Goal: Task Accomplishment & Management: Manage account settings

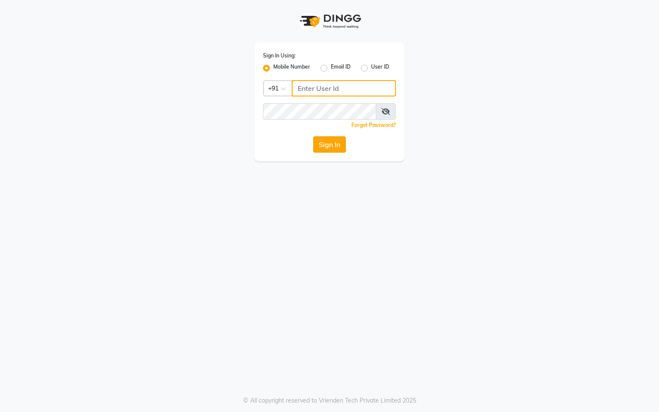
type input "9274512300"
click at [317, 143] on button "Sign In" at bounding box center [329, 144] width 33 height 16
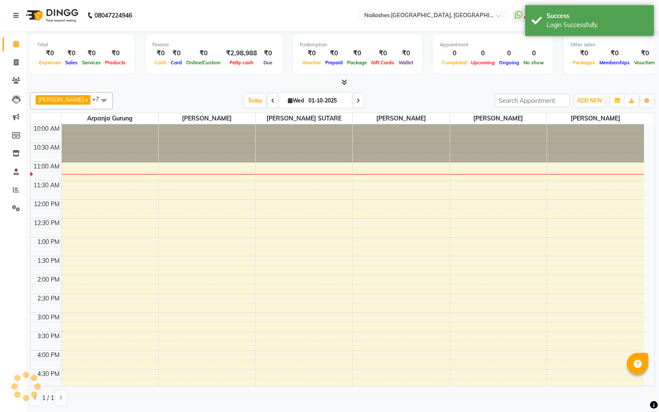
select select "en"
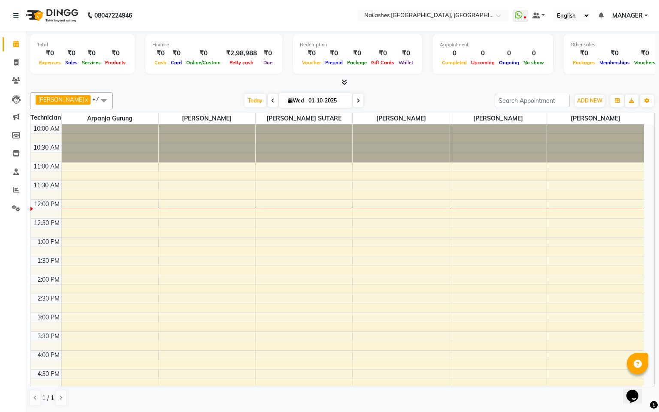
scroll to position [64, 0]
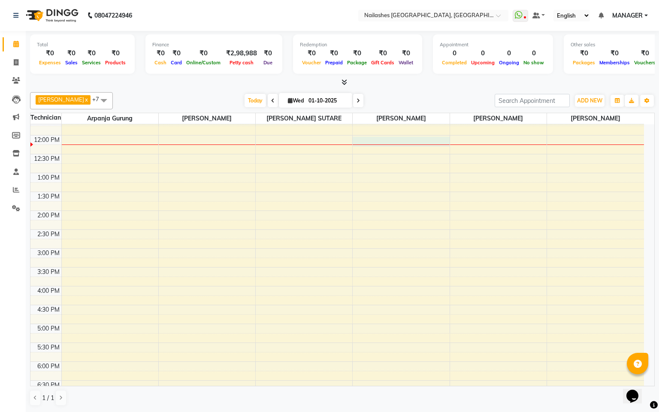
click at [395, 142] on div "10:00 AM 10:30 AM 11:00 AM 11:30 AM 12:00 PM 12:30 PM 1:00 PM 1:30 PM 2:00 PM 2…" at bounding box center [337, 267] width 614 height 415
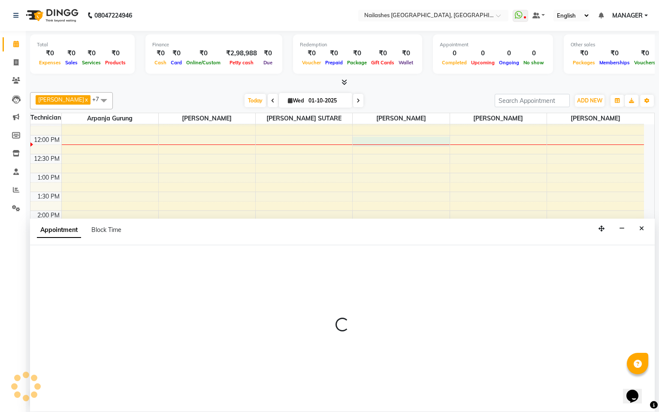
select select "90885"
select select "tentative"
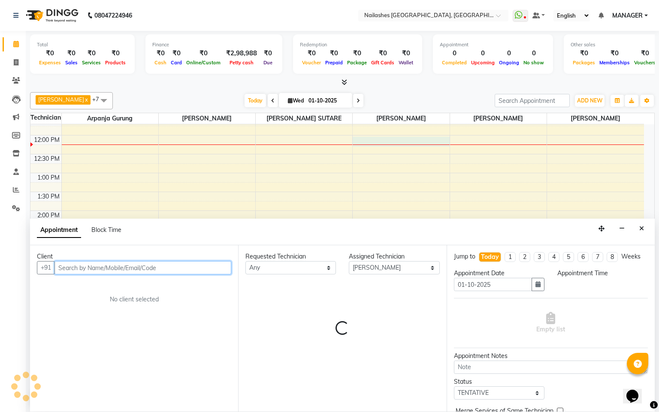
select select "720"
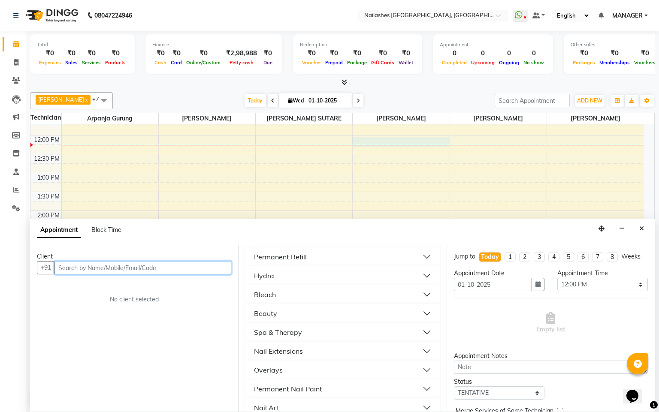
scroll to position [258, 0]
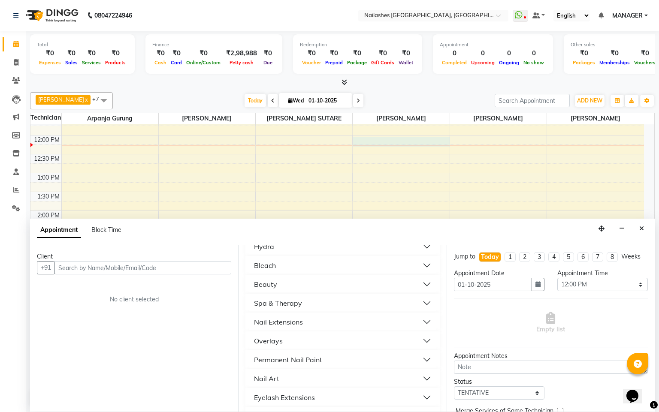
click at [335, 357] on button "Permanent Nail Paint" at bounding box center [342, 359] width 187 height 15
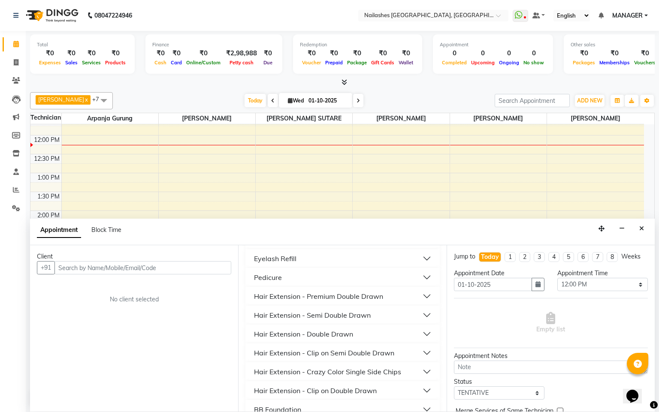
scroll to position [386, 0]
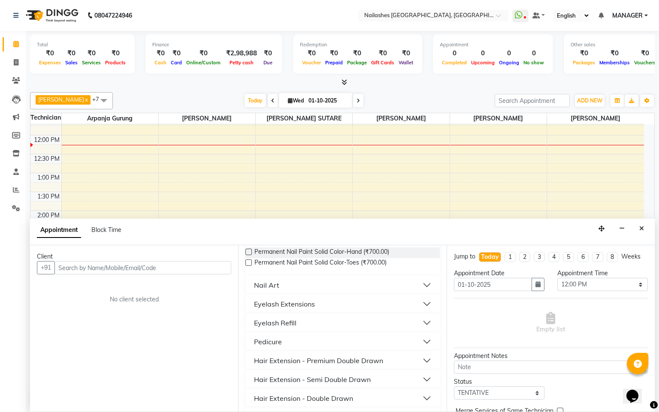
click at [303, 287] on button "Nail Art" at bounding box center [342, 285] width 187 height 15
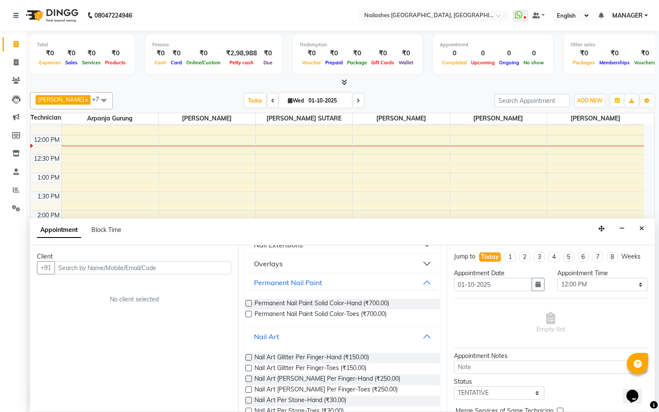
scroll to position [322, 0]
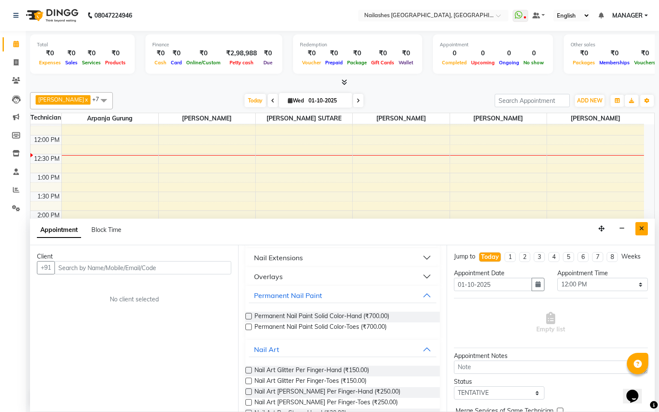
click at [642, 230] on icon "Close" at bounding box center [641, 229] width 5 height 6
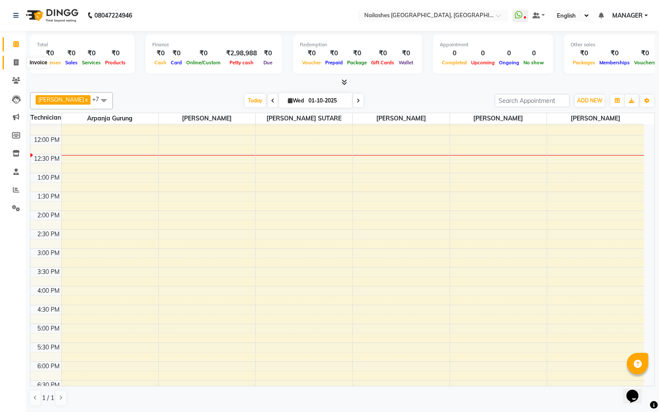
click at [14, 61] on icon at bounding box center [16, 62] width 5 height 6
select select "8442"
select select "service"
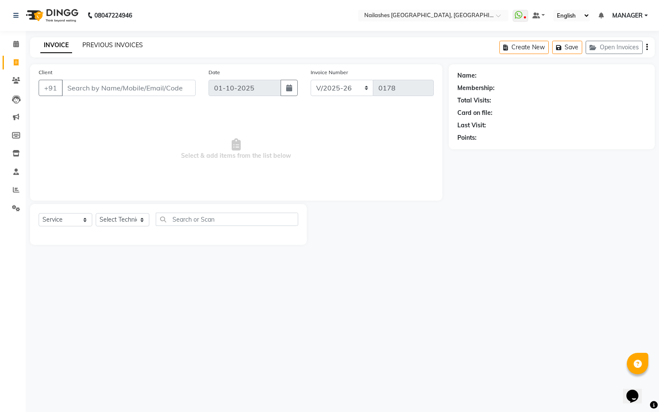
click at [125, 45] on link "PREVIOUS INVOICES" at bounding box center [112, 45] width 61 height 8
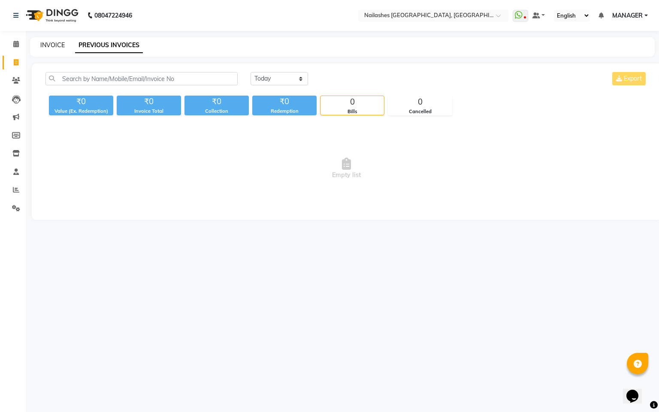
drag, startPoint x: 67, startPoint y: 42, endPoint x: 58, endPoint y: 42, distance: 9.1
click at [58, 42] on div "INVOICE PREVIOUS INVOICES" at bounding box center [337, 45] width 615 height 9
click at [58, 42] on link "INVOICE" at bounding box center [52, 45] width 24 height 8
select select "service"
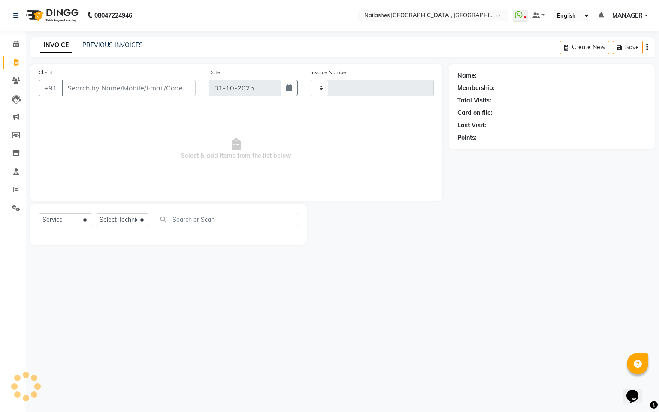
type input "0178"
select select "8442"
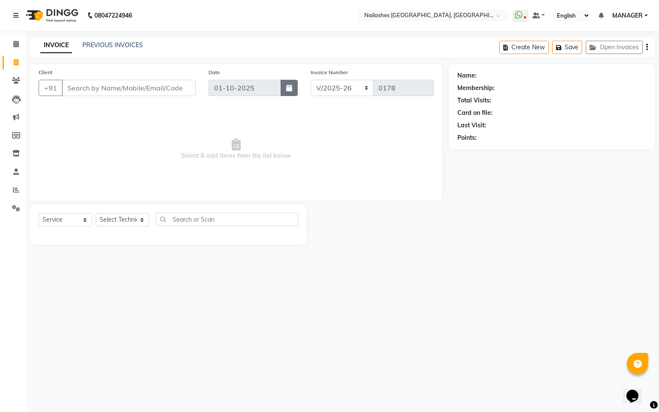
click at [290, 93] on button "button" at bounding box center [289, 88] width 17 height 16
select select "10"
select select "2025"
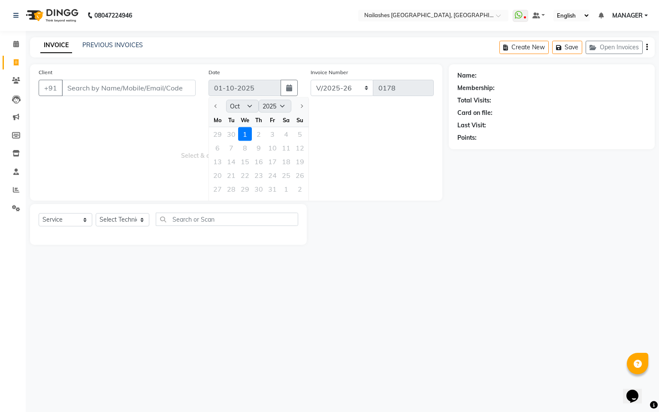
click at [228, 132] on div "29 30 1 2 3 4 5" at bounding box center [259, 134] width 100 height 14
click at [286, 86] on icon "button" at bounding box center [289, 88] width 6 height 7
click at [113, 42] on link "PREVIOUS INVOICES" at bounding box center [112, 45] width 61 height 8
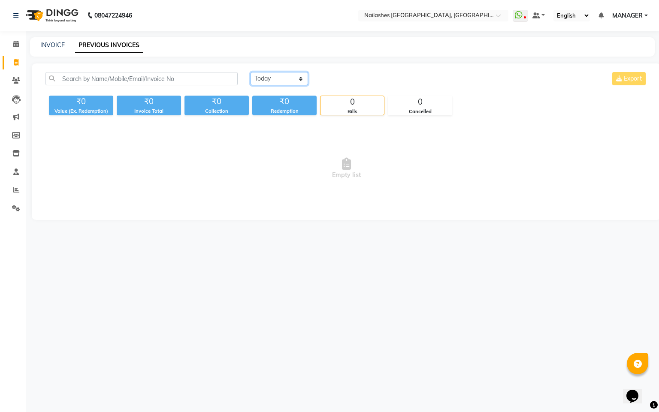
click at [264, 78] on select "[DATE] [DATE] Custom Range" at bounding box center [280, 78] width 58 height 13
select select "range"
click at [251, 72] on select "[DATE] [DATE] Custom Range" at bounding box center [280, 78] width 58 height 13
click at [324, 79] on input "01-10-2025" at bounding box center [349, 79] width 60 height 12
select select "10"
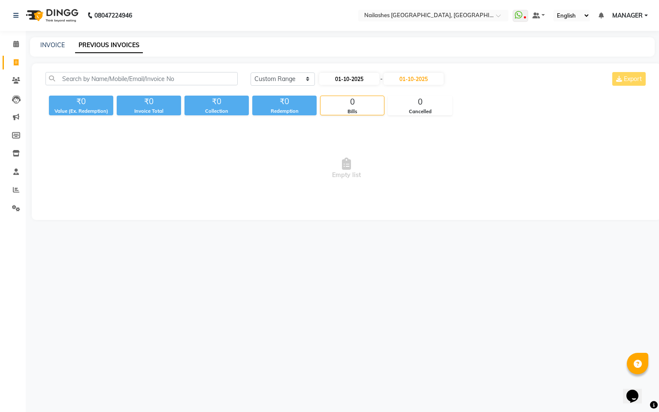
select select "2025"
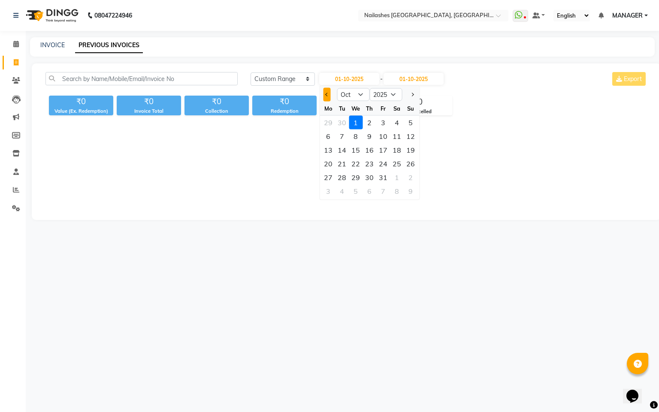
click at [324, 91] on button "Previous month" at bounding box center [326, 95] width 7 height 14
select select "9"
click at [327, 120] on div "1" at bounding box center [328, 123] width 14 height 14
type input "01-09-2025"
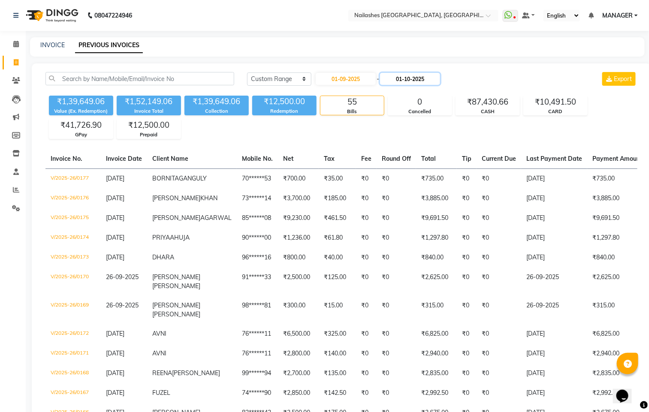
click at [395, 80] on input "01-10-2025" at bounding box center [410, 79] width 60 height 12
select select "10"
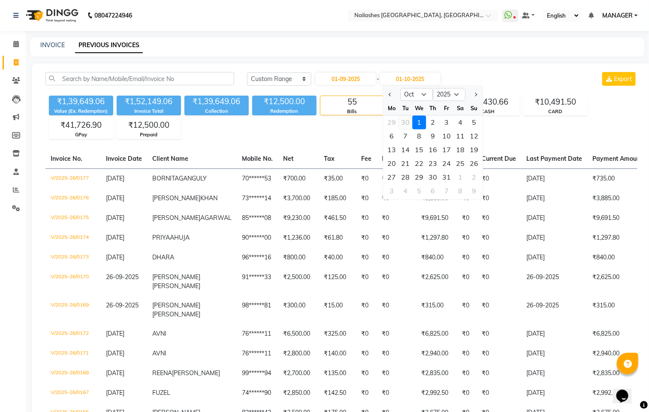
click at [406, 121] on div "30" at bounding box center [406, 123] width 14 height 14
type input "[DATE]"
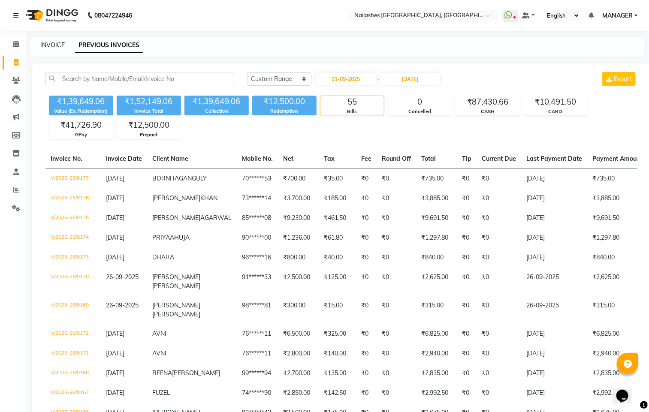
click at [62, 44] on link "INVOICE" at bounding box center [52, 45] width 24 height 8
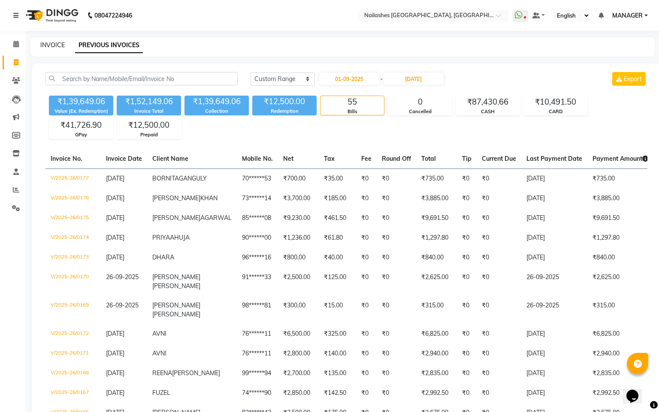
select select "service"
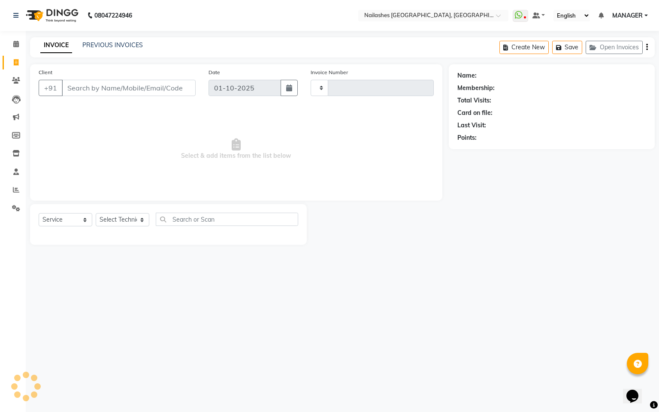
type input "0178"
select select "8442"
click at [288, 93] on button "button" at bounding box center [289, 88] width 17 height 16
select select "10"
select select "2025"
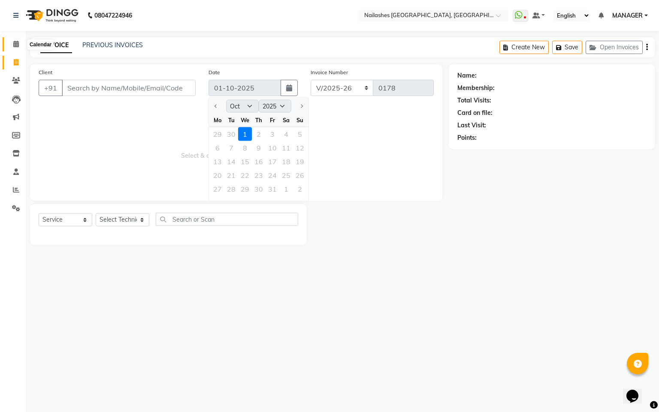
click at [12, 45] on span at bounding box center [16, 44] width 15 height 10
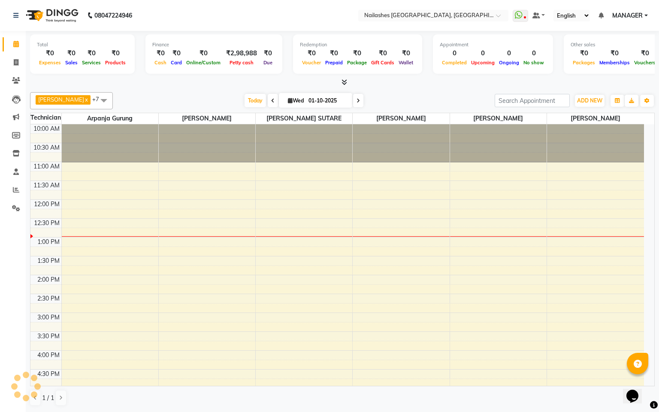
click at [357, 98] on icon at bounding box center [358, 100] width 3 height 5
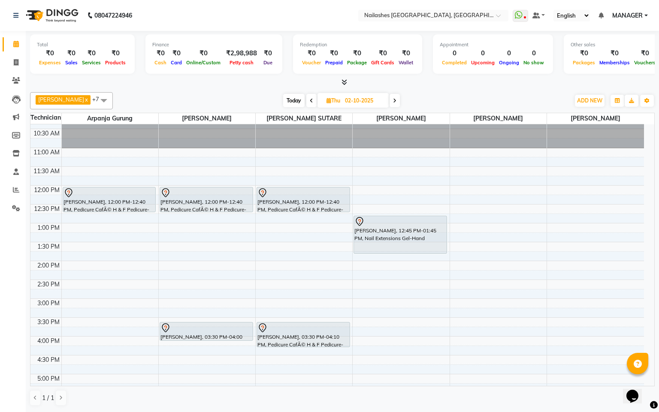
scroll to position [13, 0]
click at [306, 98] on span at bounding box center [311, 100] width 10 height 13
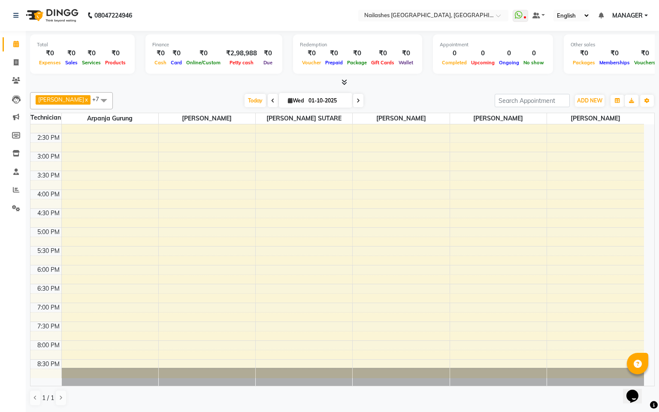
scroll to position [162, 0]
click at [353, 101] on span at bounding box center [358, 100] width 10 height 13
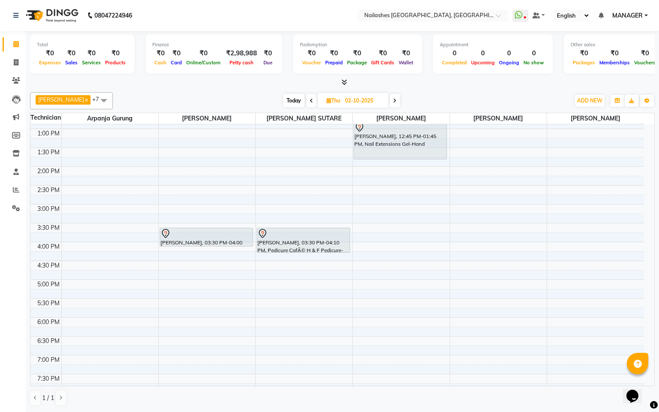
scroll to position [0, 0]
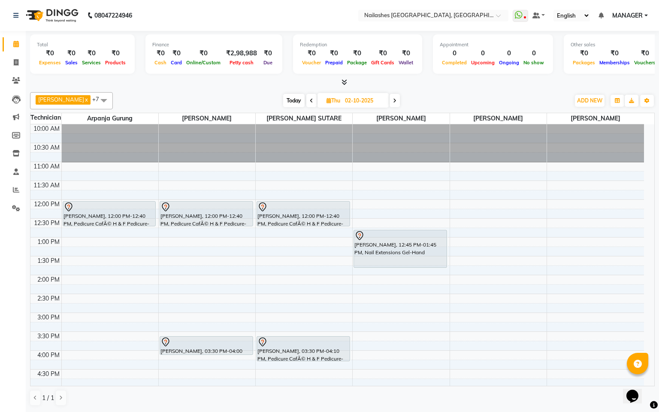
click at [310, 103] on icon at bounding box center [311, 100] width 3 height 5
type input "01-10-2025"
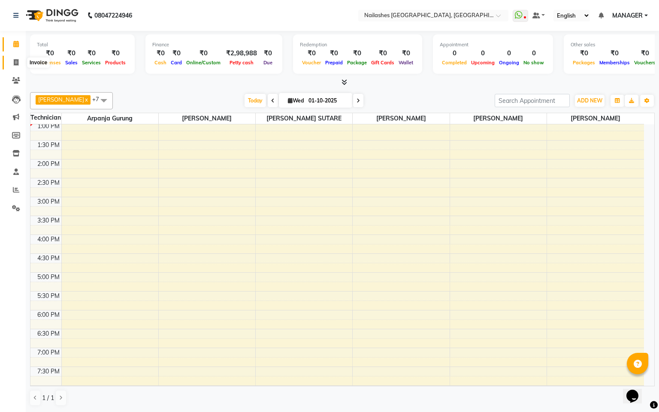
click at [14, 60] on icon at bounding box center [16, 62] width 5 height 6
select select "service"
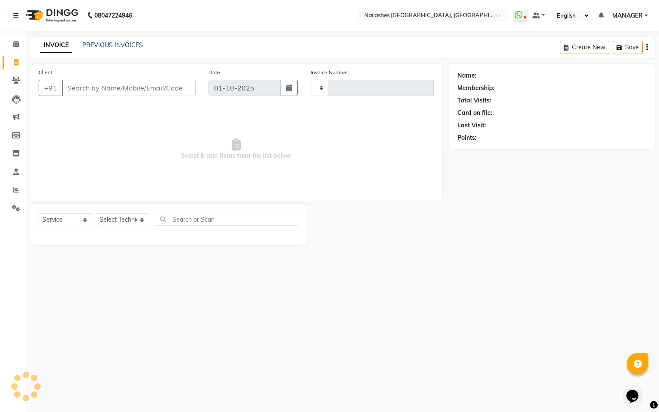
type input "0178"
select select "8442"
click at [117, 48] on link "PREVIOUS INVOICES" at bounding box center [112, 45] width 61 height 8
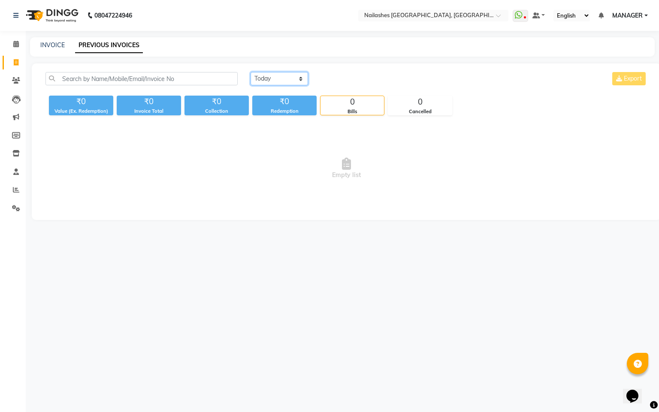
click at [285, 75] on select "[DATE] [DATE] Custom Range" at bounding box center [280, 78] width 58 height 13
select select "range"
click at [251, 72] on select "[DATE] [DATE] Custom Range" at bounding box center [280, 78] width 58 height 13
click at [338, 80] on input "01-10-2025" at bounding box center [349, 79] width 60 height 12
select select "10"
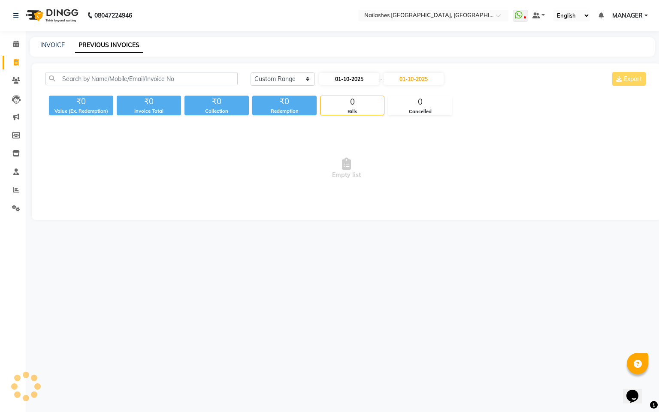
select select "2025"
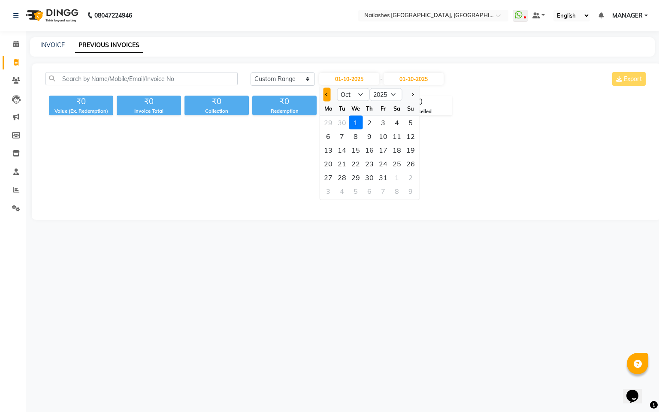
click at [327, 92] on button "Previous month" at bounding box center [326, 95] width 7 height 14
select select "9"
click at [329, 121] on div "1" at bounding box center [328, 123] width 14 height 14
type input "01-09-2025"
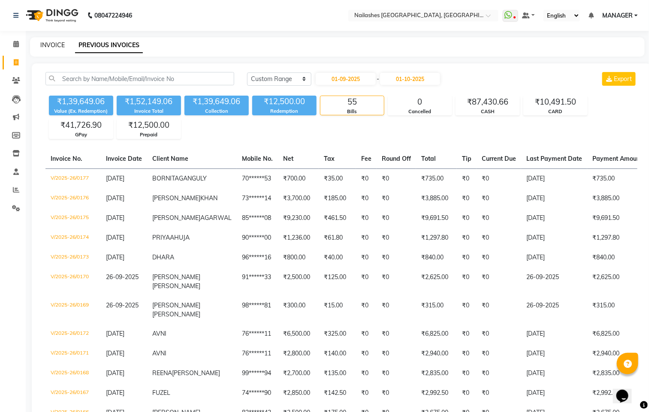
click at [49, 42] on link "INVOICE" at bounding box center [52, 45] width 24 height 8
select select "service"
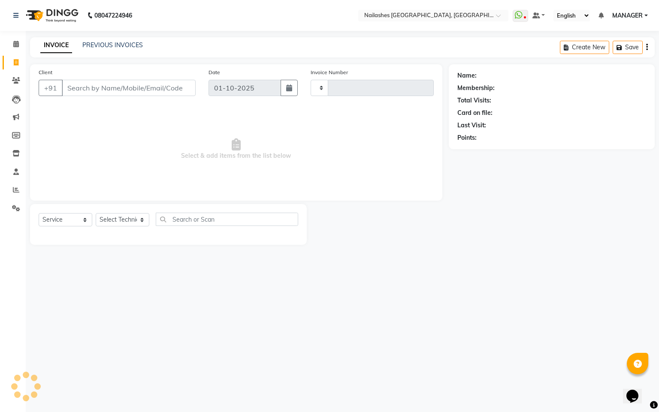
type input "0178"
select select "8442"
click at [17, 44] on icon at bounding box center [16, 44] width 6 height 6
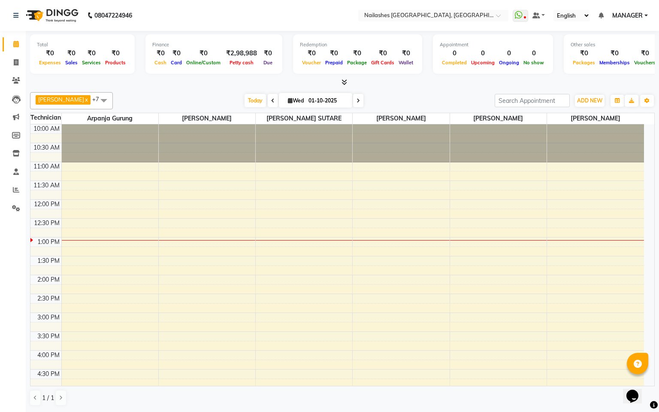
click at [196, 237] on div "10:00 AM 10:30 AM 11:00 AM 11:30 AM 12:00 PM 12:30 PM 1:00 PM 1:30 PM 2:00 PM 2…" at bounding box center [337, 331] width 614 height 415
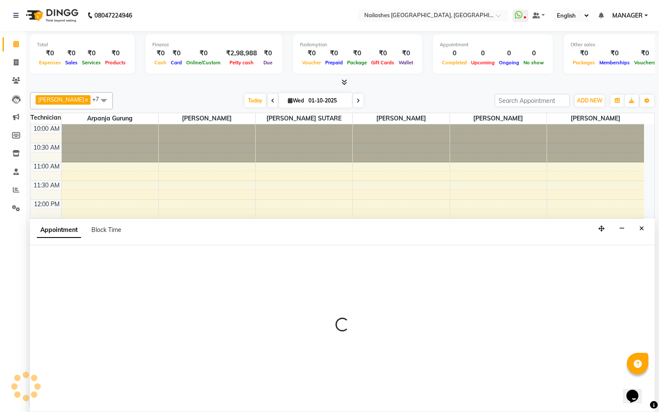
select select "83876"
select select "tentative"
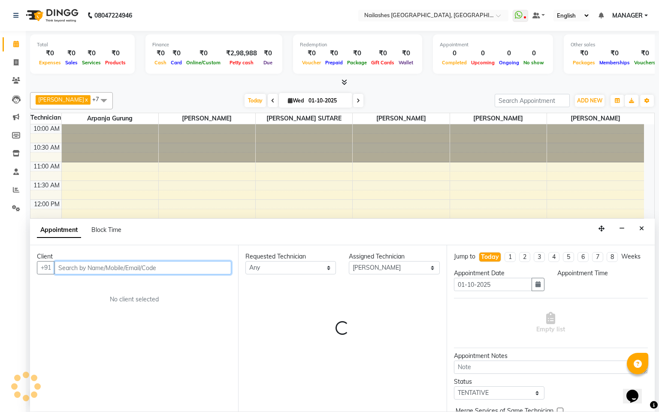
select select "765"
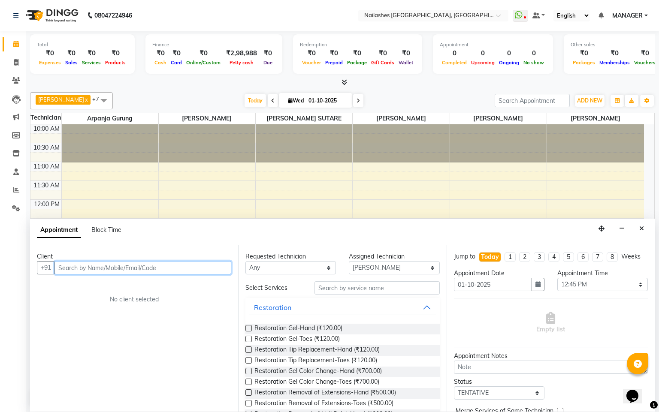
click at [160, 271] on input "text" at bounding box center [143, 267] width 177 height 13
type input "7045774656"
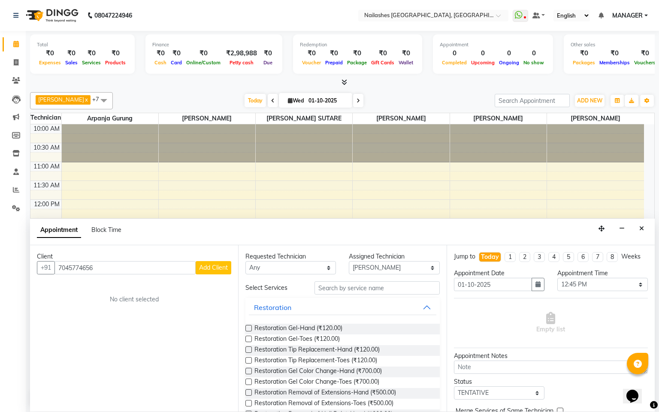
click at [212, 270] on span "Add Client" at bounding box center [213, 268] width 29 height 8
select select "21"
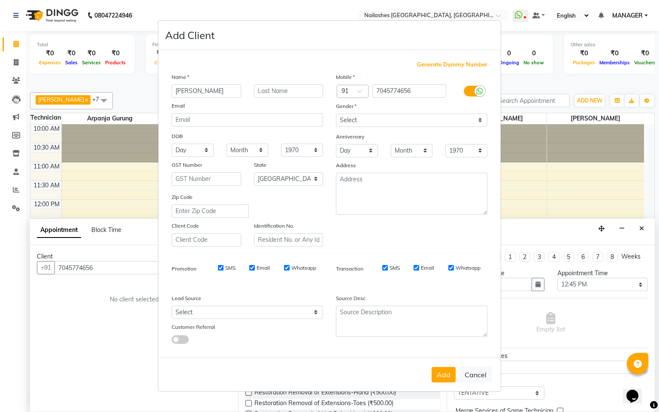
type input "[PERSON_NAME]"
click at [374, 116] on select "Select [DEMOGRAPHIC_DATA] [DEMOGRAPHIC_DATA] Other Prefer Not To Say" at bounding box center [412, 120] width 152 height 13
select select "[DEMOGRAPHIC_DATA]"
click at [336, 114] on select "Select [DEMOGRAPHIC_DATA] [DEMOGRAPHIC_DATA] Other Prefer Not To Say" at bounding box center [412, 120] width 152 height 13
click at [441, 375] on button "Add" at bounding box center [444, 374] width 24 height 15
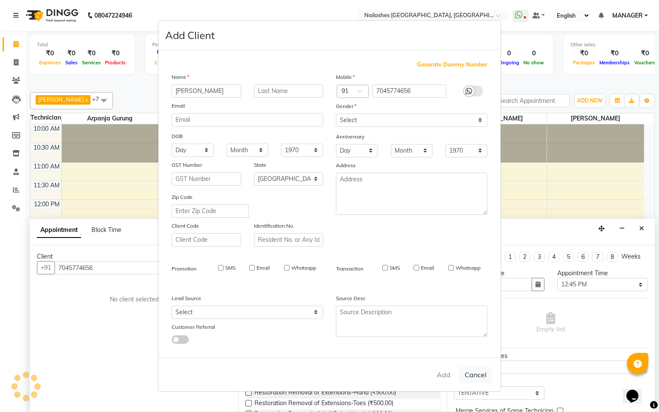
type input "70******56"
select select
select select "null"
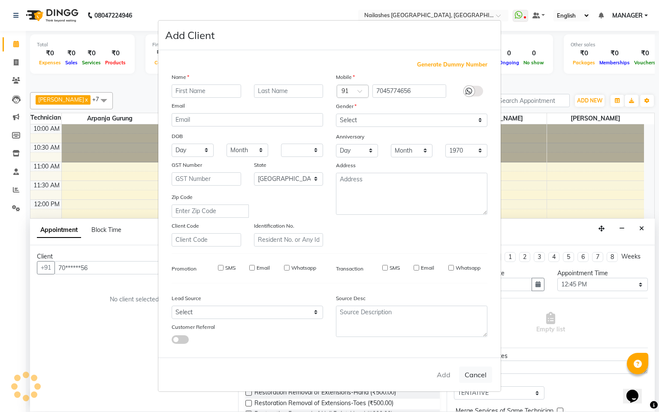
select select
checkbox input "false"
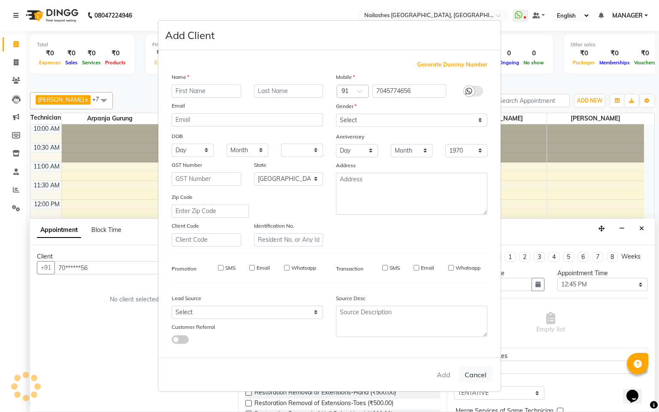
checkbox input "false"
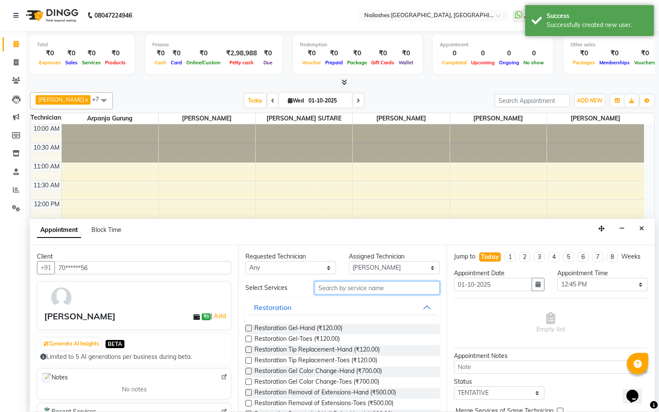
click at [394, 286] on input "text" at bounding box center [377, 288] width 125 height 13
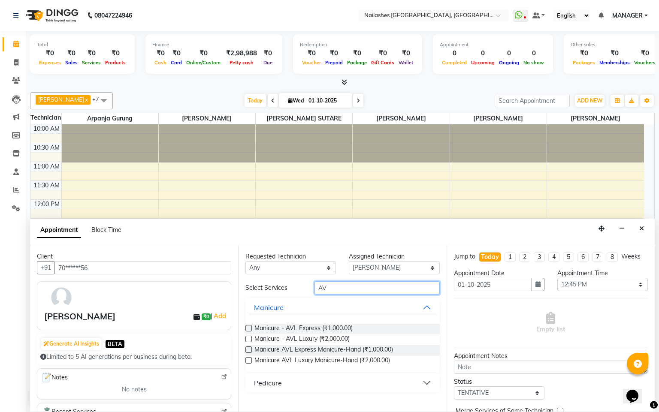
type input "AV"
click at [355, 384] on button "Pedicure" at bounding box center [342, 383] width 187 height 15
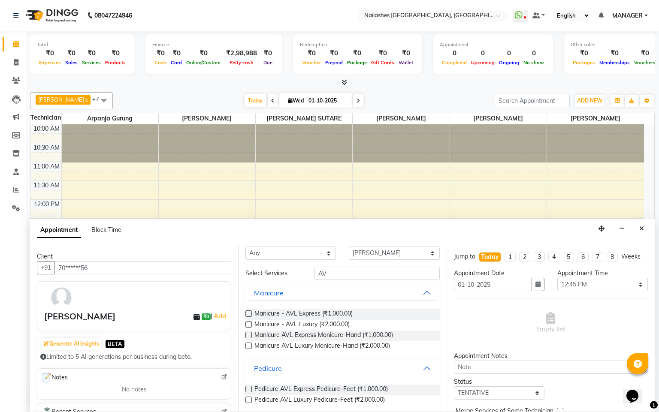
scroll to position [23, 0]
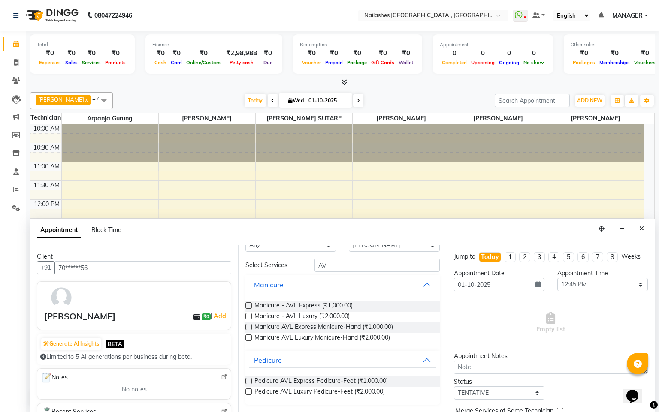
click at [250, 382] on label at bounding box center [248, 381] width 6 height 6
click at [250, 382] on input "checkbox" at bounding box center [248, 382] width 6 height 6
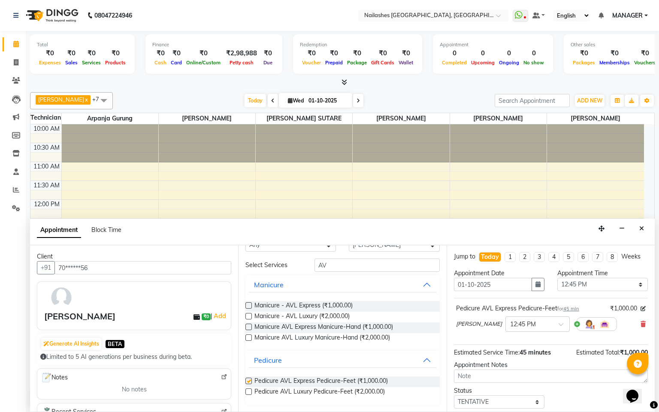
checkbox input "false"
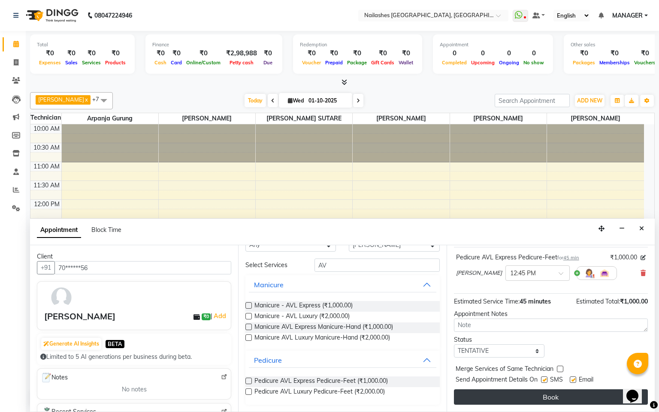
click at [550, 400] on button "Book" at bounding box center [551, 397] width 194 height 15
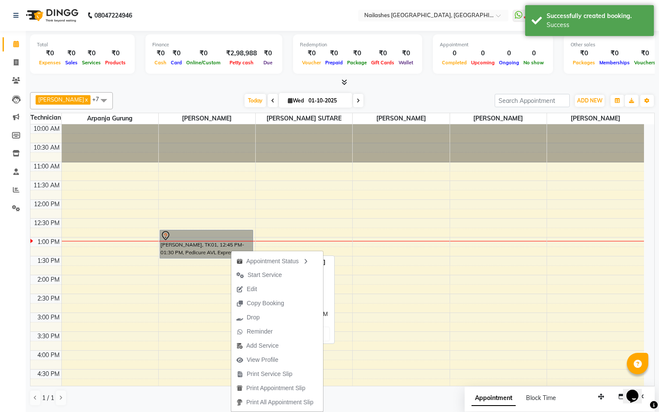
click at [227, 244] on link "[PERSON_NAME], TK01, 12:45 PM-01:30 PM, Pedicure AVL Express Pedicure-Feet" at bounding box center [207, 244] width 94 height 29
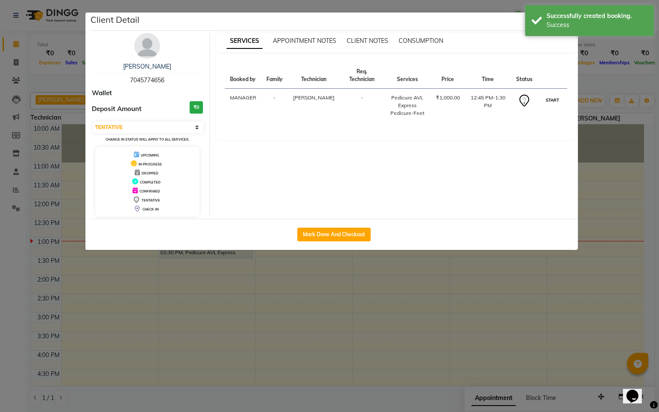
click at [553, 101] on button "START" at bounding box center [553, 100] width 18 height 11
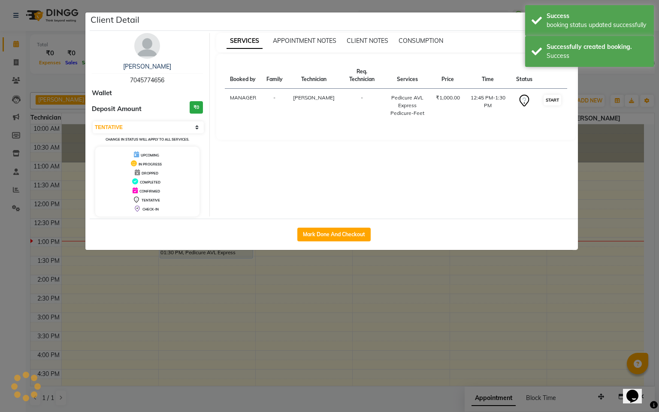
select select "1"
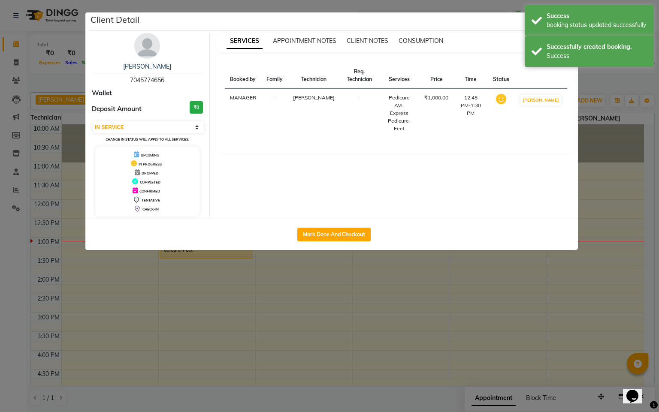
click at [609, 178] on ngb-modal-window "Client Detail [PERSON_NAME] 7045774656 Wallet Deposit Amount ₹0 Select IN SERVI…" at bounding box center [329, 206] width 659 height 412
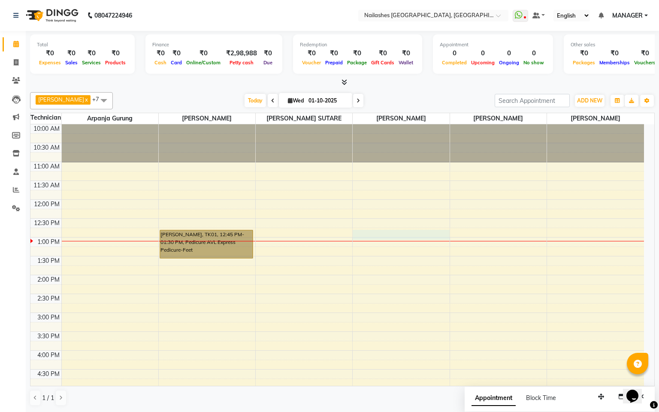
click at [409, 233] on div "10:00 AM 10:30 AM 11:00 AM 11:30 AM 12:00 PM 12:30 PM 1:00 PM 1:30 PM 2:00 PM 2…" at bounding box center [337, 331] width 614 height 415
select select "90885"
select select "765"
select select "tentative"
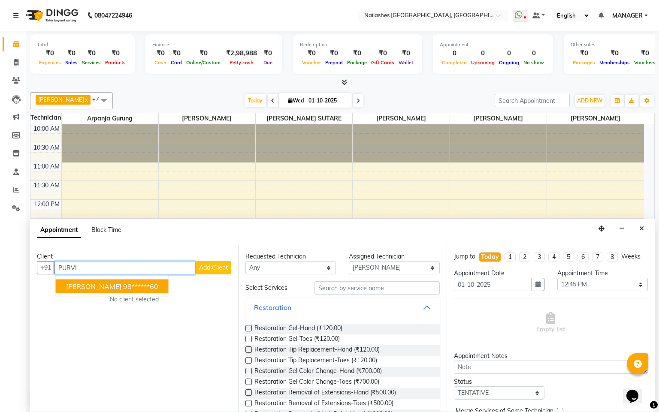
type input "PURVI"
click at [224, 297] on div "Client +91 PURVI [PERSON_NAME] 98******60 Add Client No client selected" at bounding box center [134, 328] width 208 height 167
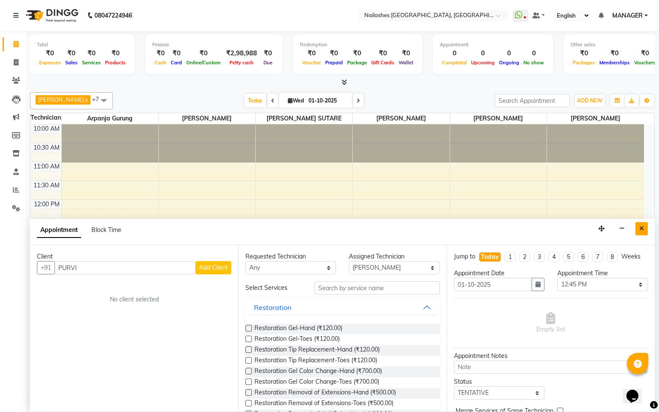
click at [645, 228] on button "Close" at bounding box center [642, 228] width 12 height 13
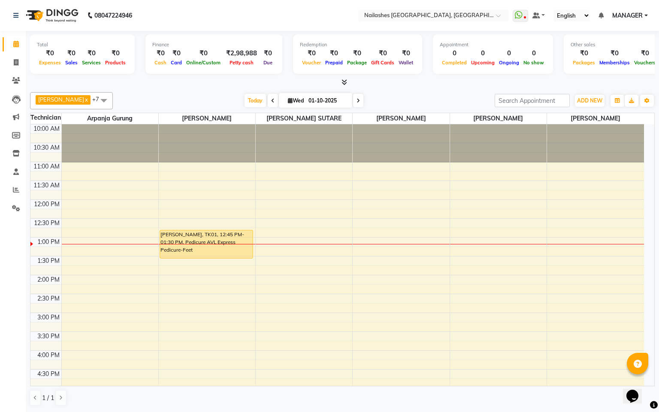
click at [271, 102] on icon at bounding box center [272, 100] width 3 height 5
type input "[DATE]"
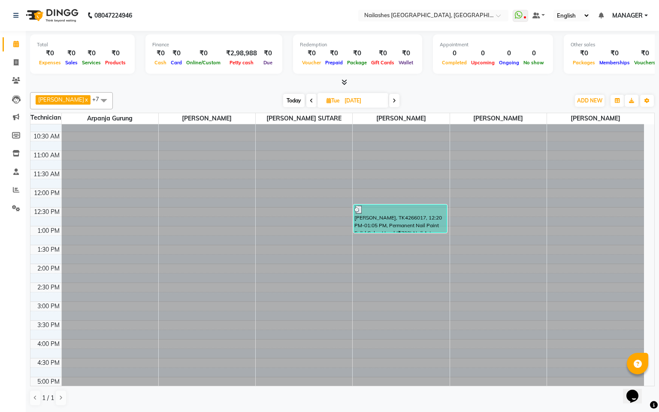
scroll to position [0, 0]
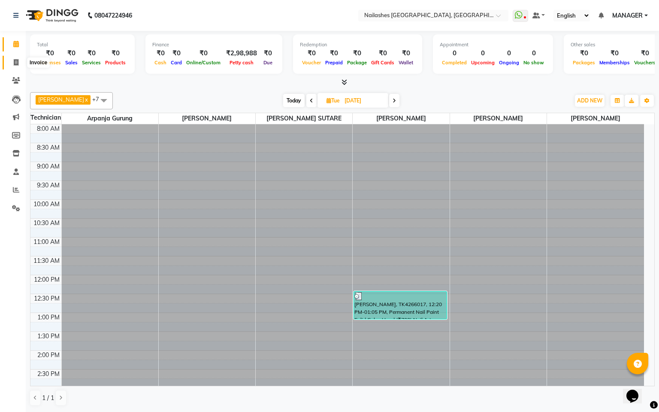
click at [13, 60] on span at bounding box center [16, 63] width 15 height 10
select select "8442"
select select "service"
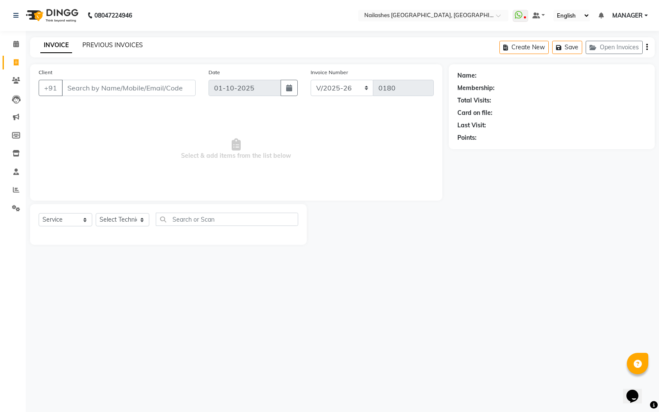
click at [109, 42] on link "PREVIOUS INVOICES" at bounding box center [112, 45] width 61 height 8
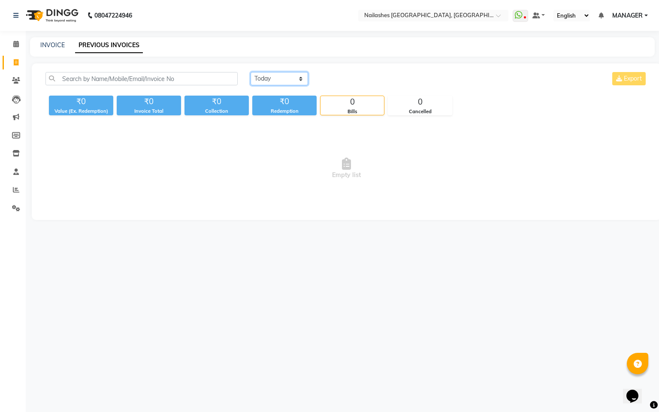
click at [263, 77] on select "[DATE] [DATE] Custom Range" at bounding box center [280, 78] width 58 height 13
select select "range"
click at [251, 72] on select "[DATE] [DATE] Custom Range" at bounding box center [280, 78] width 58 height 13
click at [351, 78] on input "01-10-2025" at bounding box center [349, 79] width 60 height 12
select select "10"
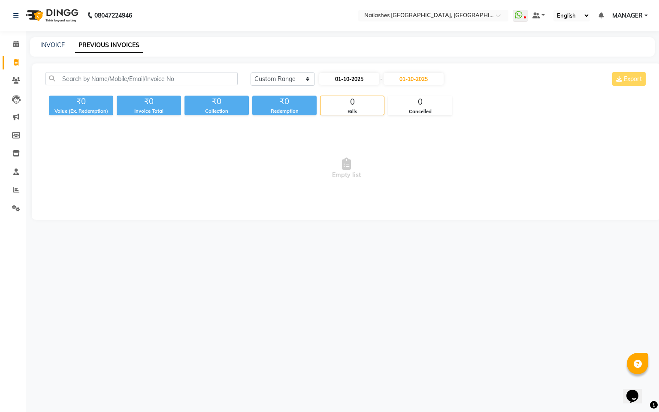
select select "2025"
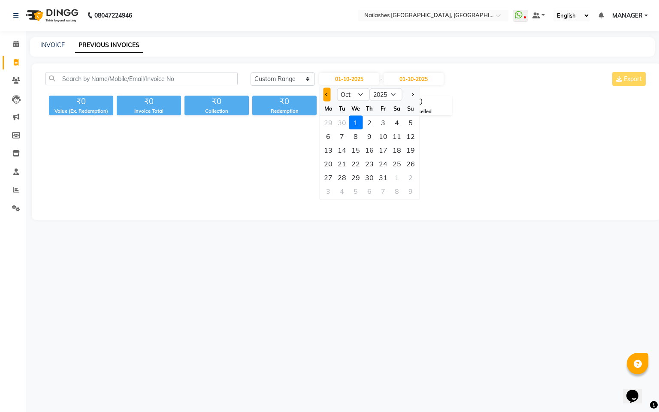
click at [326, 94] on span "Previous month" at bounding box center [326, 94] width 3 height 3
select select "9"
click at [329, 120] on div "1" at bounding box center [328, 123] width 14 height 14
type input "01-09-2025"
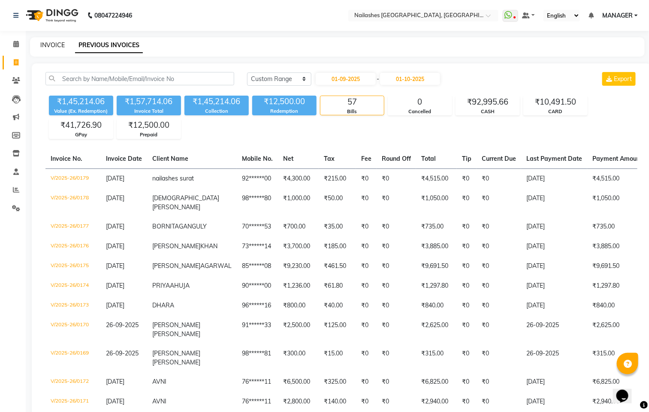
click at [54, 42] on link "INVOICE" at bounding box center [52, 45] width 24 height 8
select select "8442"
select select "service"
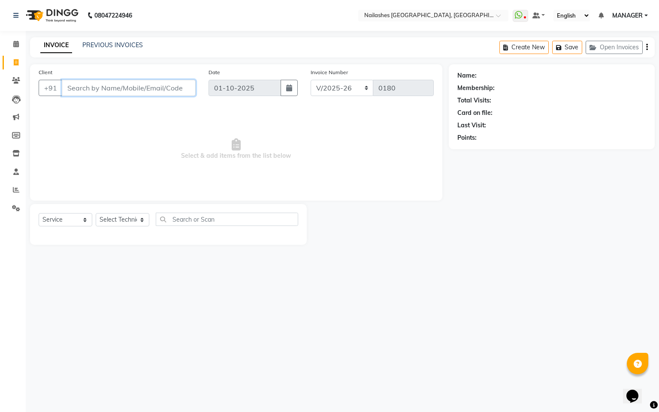
click at [93, 84] on input "Client" at bounding box center [129, 88] width 134 height 16
click at [173, 92] on input "Client" at bounding box center [129, 88] width 134 height 16
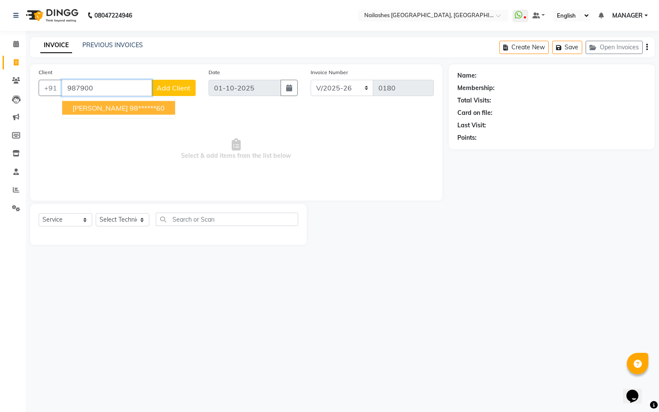
click at [152, 112] on ngb-highlight "98******60" at bounding box center [147, 108] width 35 height 9
type input "98******60"
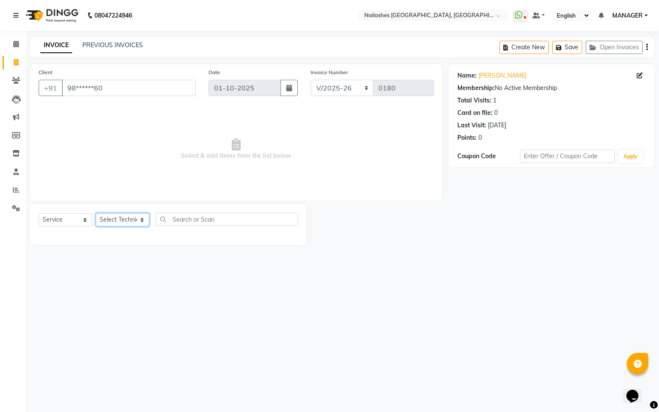
click at [143, 219] on select "Select Technician Arpanja Gurung [PERSON_NAME] [PERSON_NAME] [PERSON_NAME] MANA…" at bounding box center [123, 219] width 54 height 13
select select "90885"
click at [96, 214] on select "Select Technician Arpanja Gurung [PERSON_NAME] [PERSON_NAME] [PERSON_NAME] MANA…" at bounding box center [123, 219] width 54 height 13
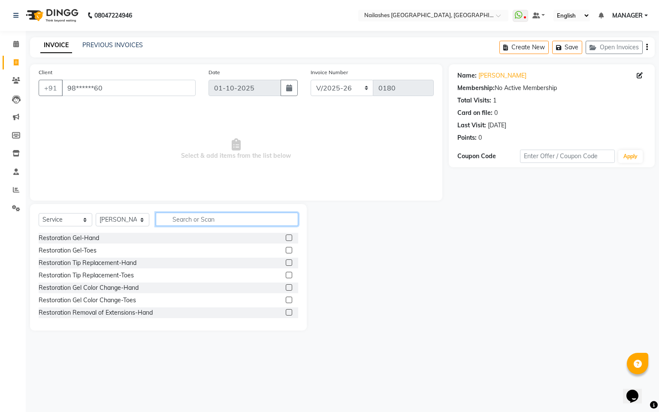
click at [223, 213] on input "text" at bounding box center [227, 219] width 142 height 13
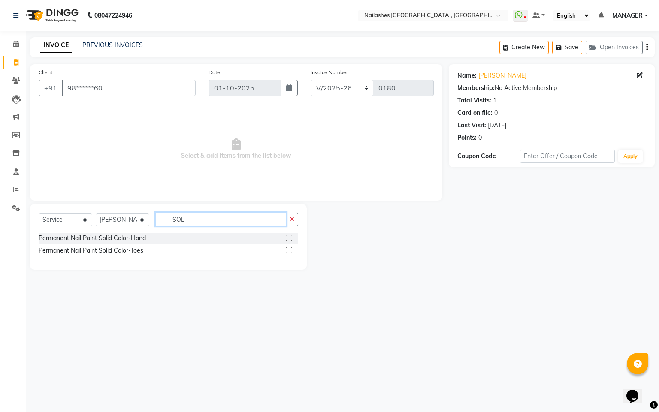
type input "SOL"
click at [289, 236] on label at bounding box center [289, 238] width 6 height 6
click at [289, 236] on input "checkbox" at bounding box center [289, 239] width 6 height 6
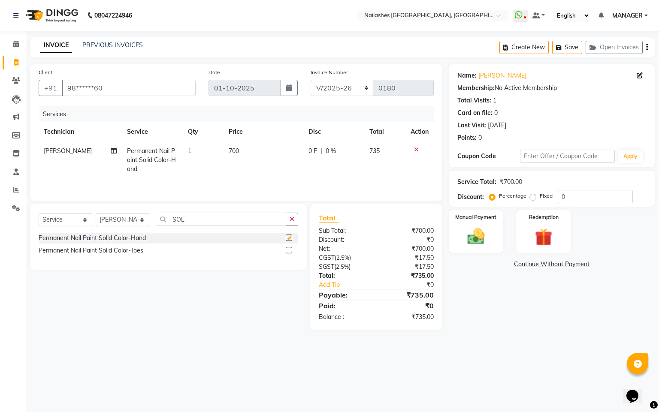
checkbox input "false"
click at [290, 222] on icon "button" at bounding box center [292, 219] width 5 height 6
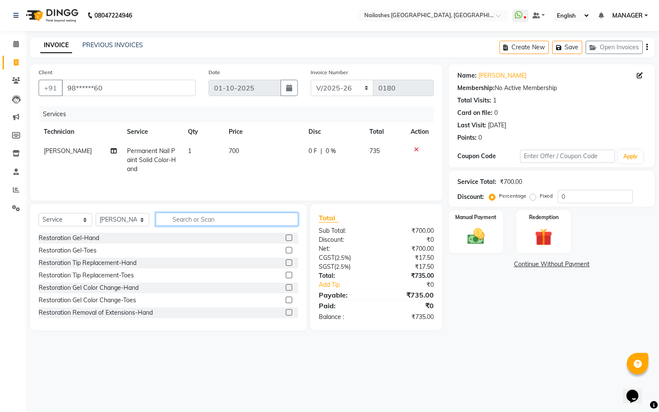
click at [271, 221] on input "text" at bounding box center [227, 219] width 142 height 13
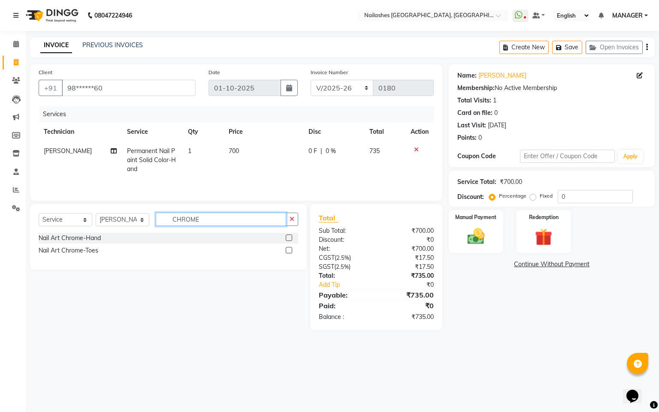
type input "CHROME"
click at [286, 240] on label at bounding box center [289, 238] width 6 height 6
click at [286, 240] on input "checkbox" at bounding box center [289, 239] width 6 height 6
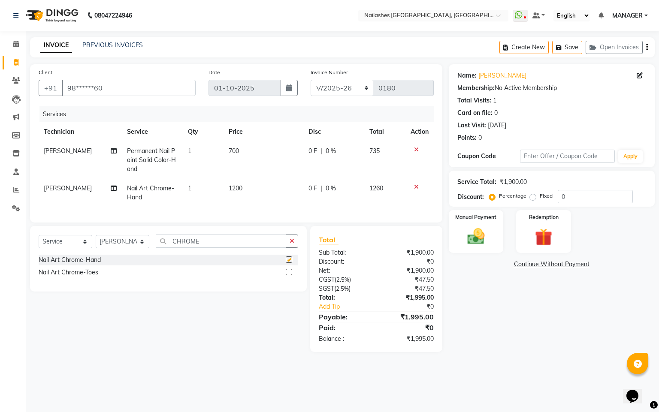
checkbox input "false"
click at [470, 228] on img at bounding box center [475, 237] width 29 height 21
click at [571, 265] on span "CASH" at bounding box center [566, 265] width 18 height 10
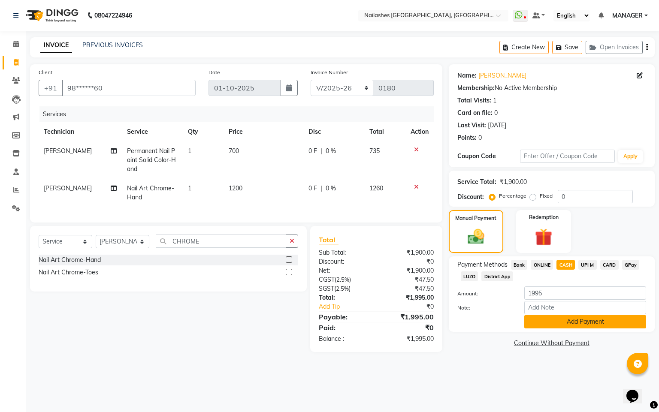
click at [594, 324] on button "Add Payment" at bounding box center [585, 321] width 122 height 13
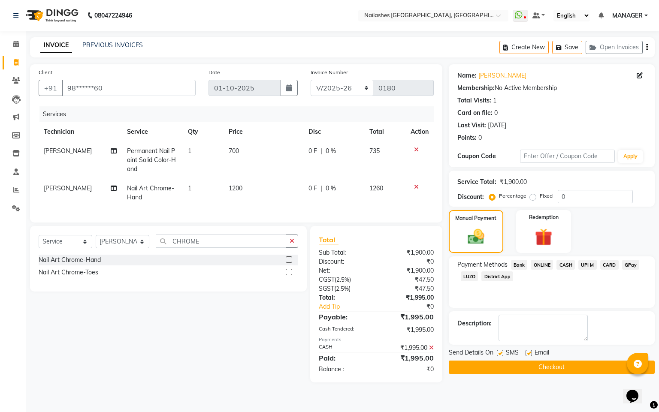
click at [551, 370] on button "Checkout" at bounding box center [552, 367] width 206 height 13
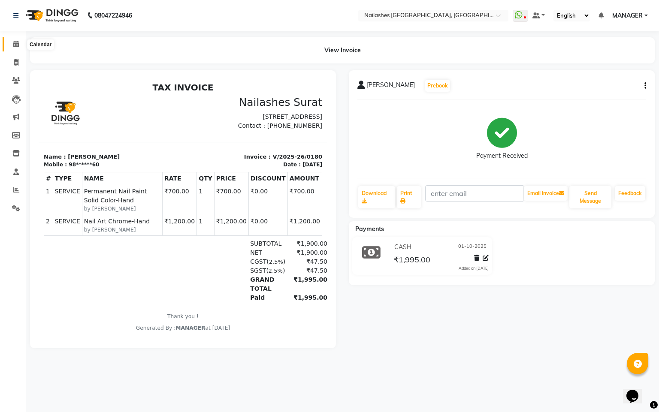
click at [18, 45] on icon at bounding box center [16, 44] width 6 height 6
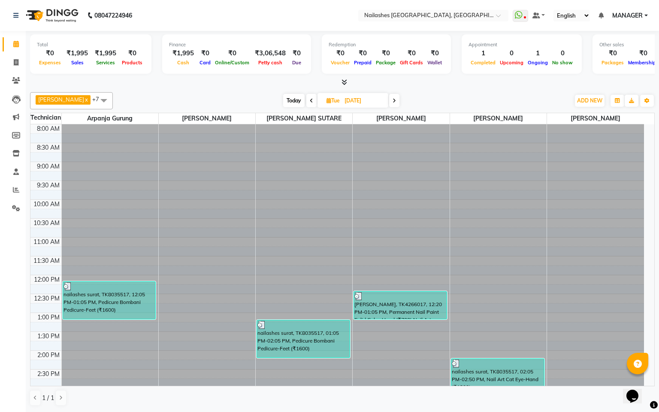
click at [391, 98] on span at bounding box center [394, 100] width 10 height 13
type input "01-10-2025"
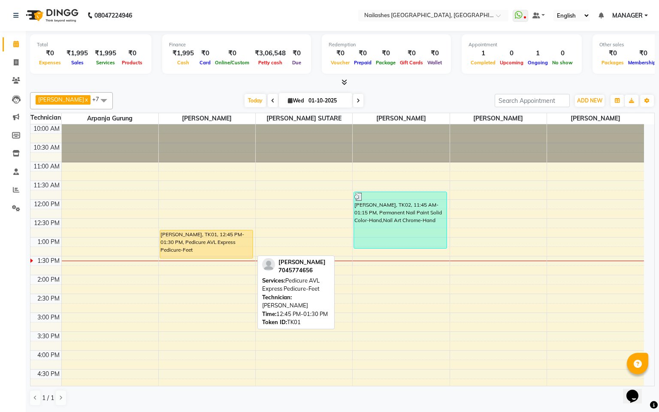
click at [188, 240] on div "[PERSON_NAME], TK01, 12:45 PM-01:30 PM, Pedicure AVL Express Pedicure-Feet" at bounding box center [206, 244] width 93 height 28
select select "1"
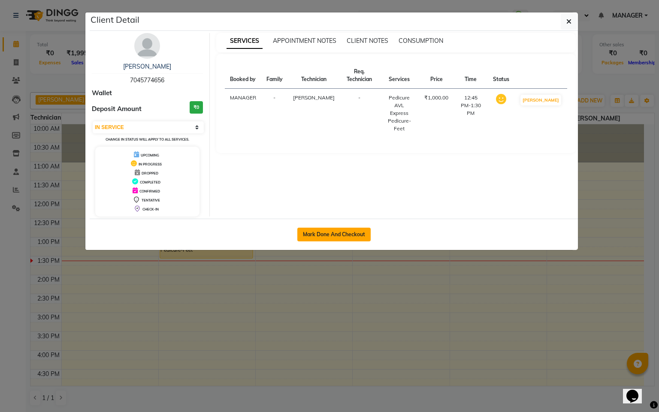
click at [346, 234] on button "Mark Done And Checkout" at bounding box center [333, 235] width 73 height 14
select select "service"
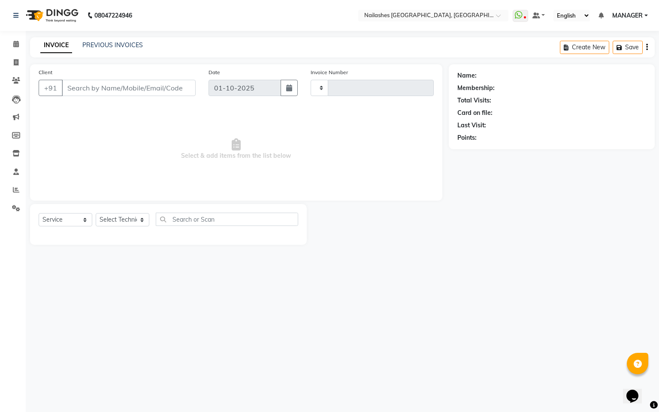
type input "0181"
select select "3"
select select "8442"
type input "70******56"
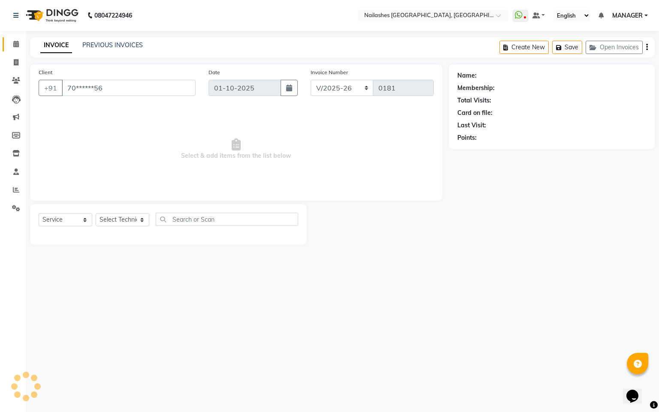
select select "83876"
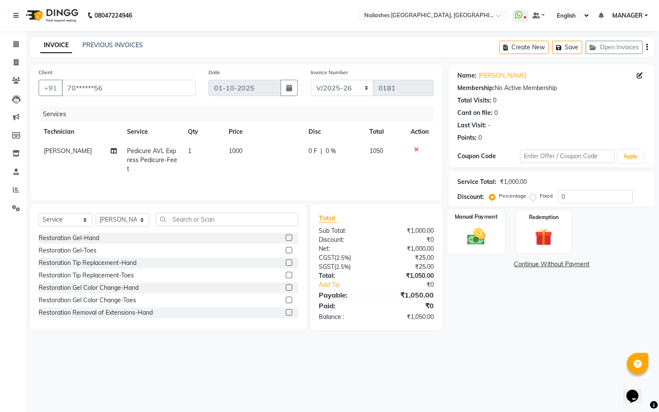
click at [483, 232] on img at bounding box center [475, 237] width 29 height 21
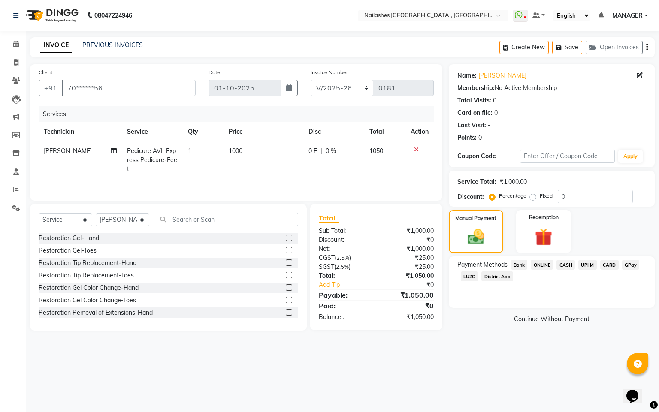
click at [626, 264] on span "GPay" at bounding box center [631, 265] width 18 height 10
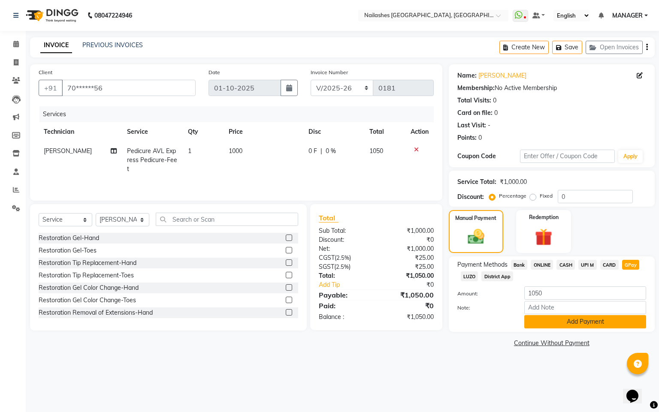
click at [568, 321] on button "Add Payment" at bounding box center [585, 321] width 122 height 13
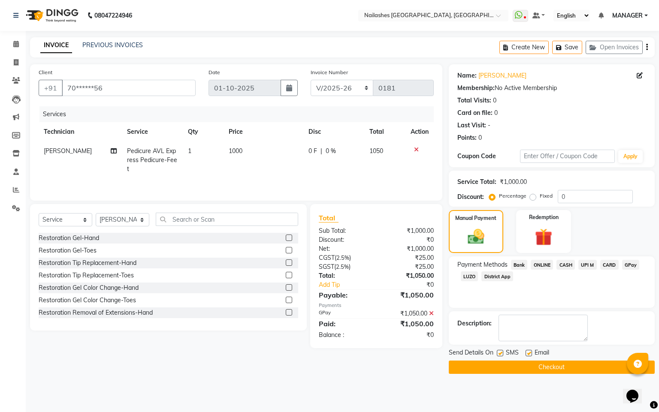
click at [543, 363] on button "Checkout" at bounding box center [552, 367] width 206 height 13
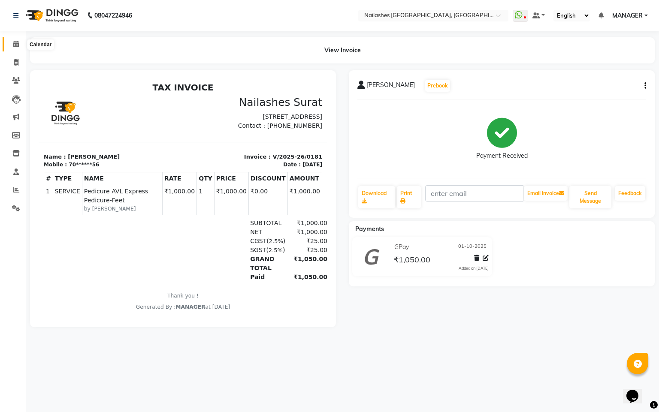
click at [14, 45] on icon at bounding box center [16, 44] width 6 height 6
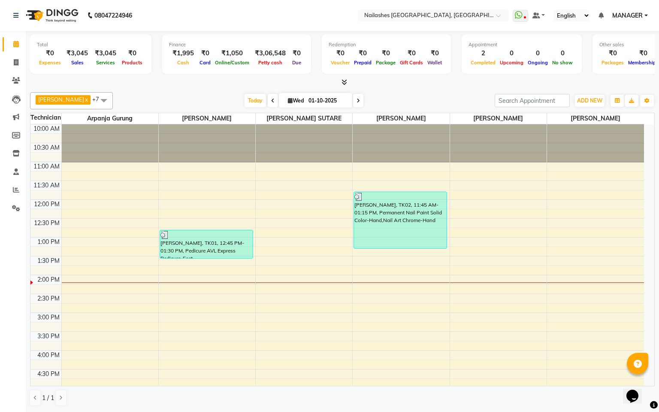
click at [343, 101] on span "[DATE]" at bounding box center [315, 100] width 73 height 15
click at [353, 101] on span at bounding box center [358, 100] width 10 height 13
type input "02-10-2025"
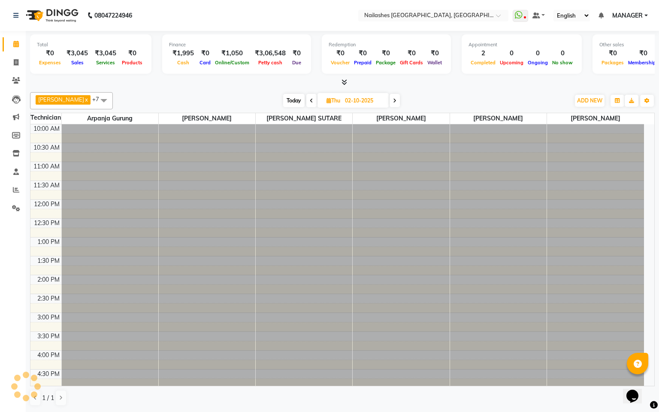
scroll to position [155, 0]
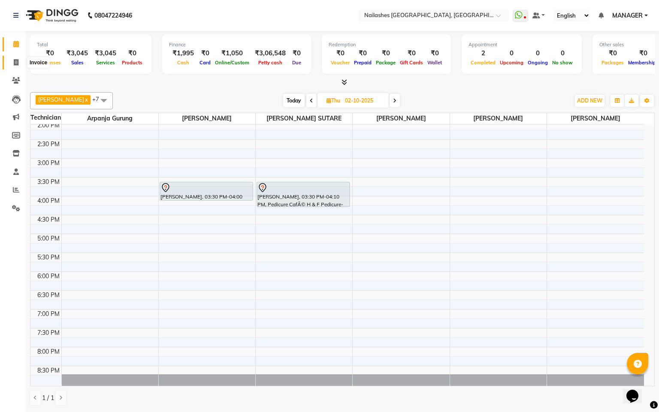
click at [13, 62] on span at bounding box center [16, 63] width 15 height 10
select select "8442"
select select "service"
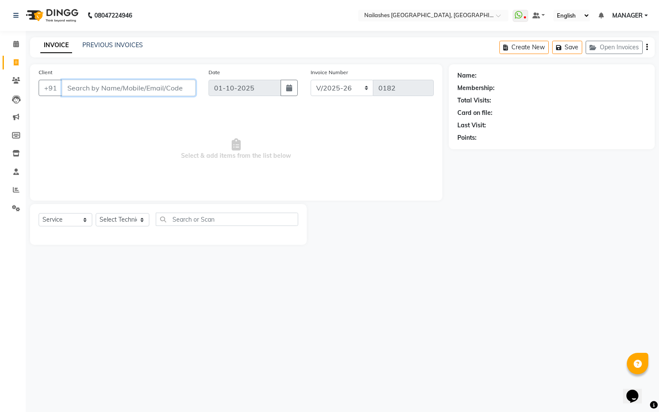
click at [104, 89] on input "Client" at bounding box center [129, 88] width 134 height 16
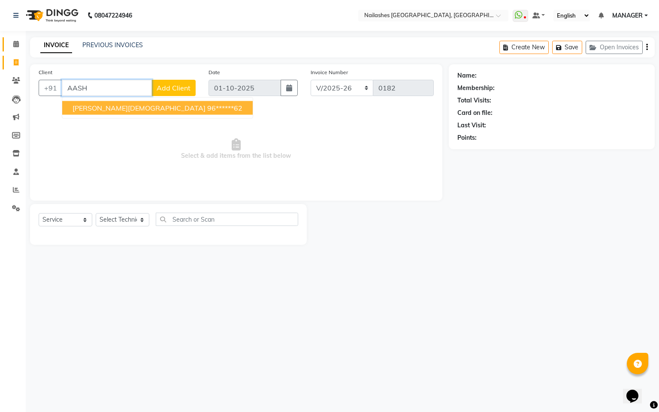
type input "AASH"
click at [22, 43] on span at bounding box center [16, 44] width 15 height 10
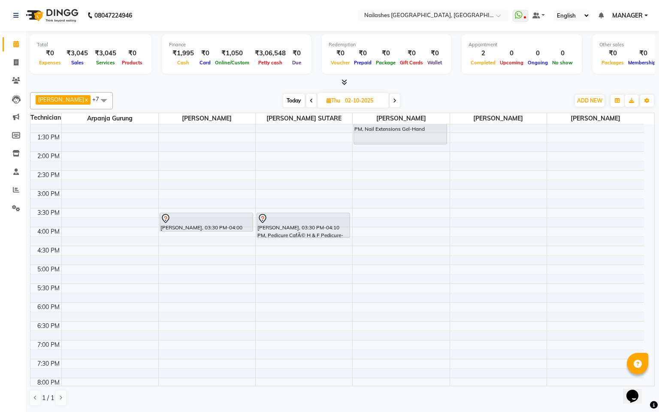
scroll to position [129, 0]
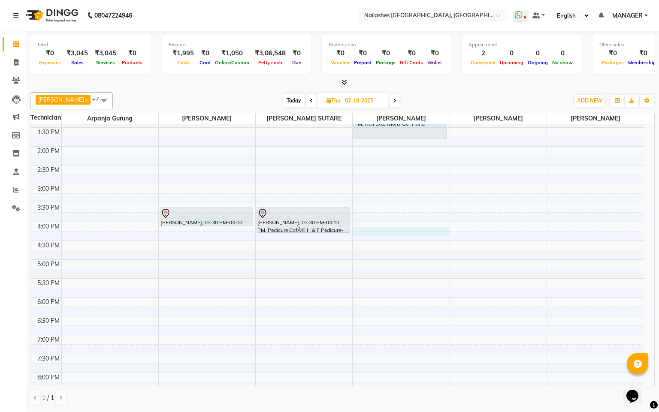
click at [375, 234] on div "10:00 AM 10:30 AM 11:00 AM 11:30 AM 12:00 PM 12:30 PM 1:00 PM 1:30 PM 2:00 PM 2…" at bounding box center [337, 203] width 614 height 415
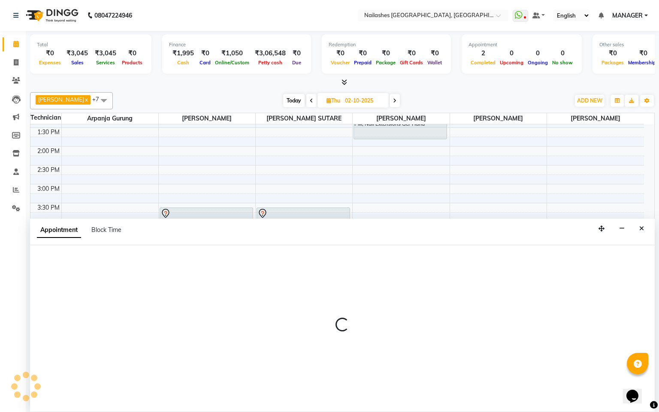
select select "90885"
select select "960"
select select "tentative"
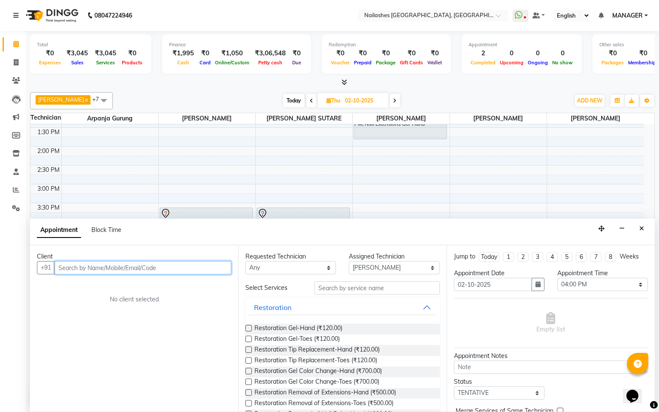
click at [190, 271] on input "text" at bounding box center [143, 267] width 177 height 13
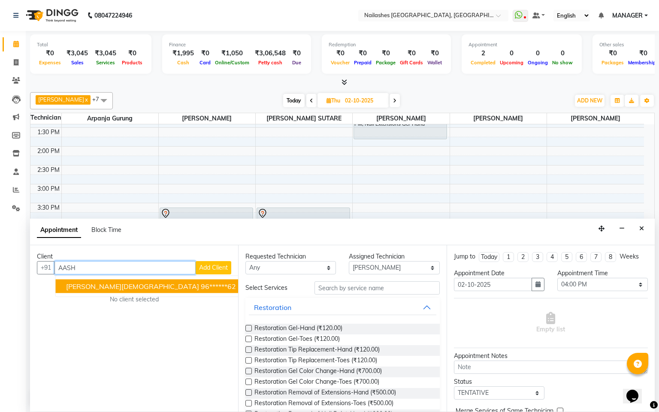
click at [201, 285] on ngb-highlight "96******62" at bounding box center [218, 286] width 35 height 9
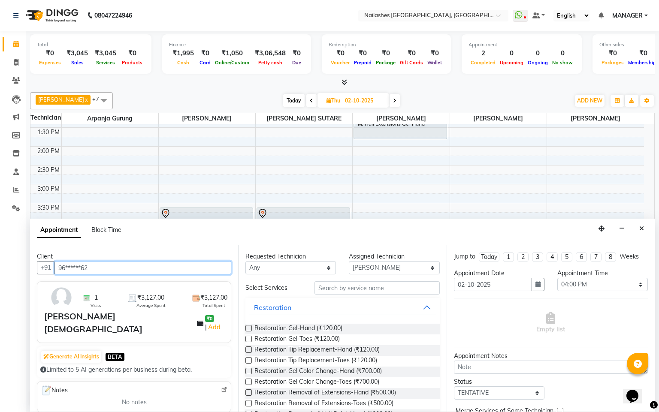
type input "96******62"
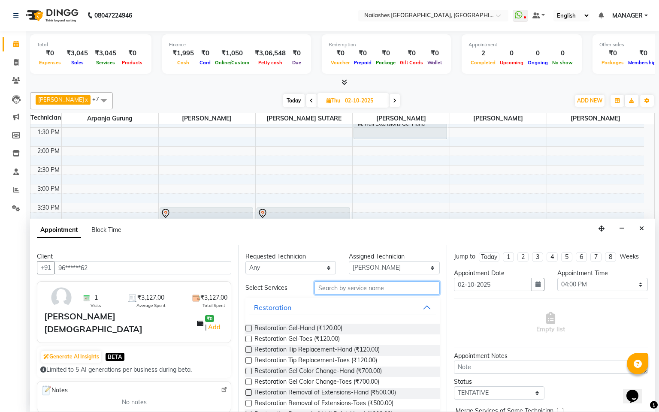
click at [376, 286] on input "text" at bounding box center [377, 288] width 125 height 13
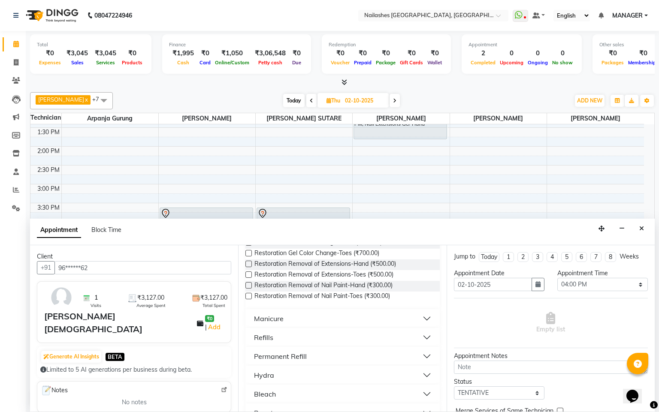
click at [247, 263] on label at bounding box center [248, 264] width 6 height 6
click at [247, 263] on input "checkbox" at bounding box center [248, 265] width 6 height 6
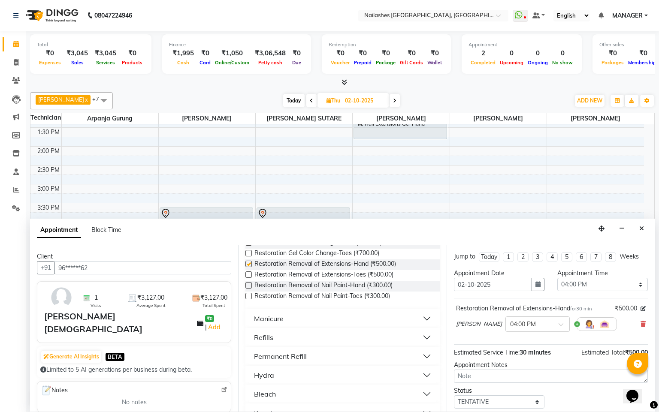
checkbox input "false"
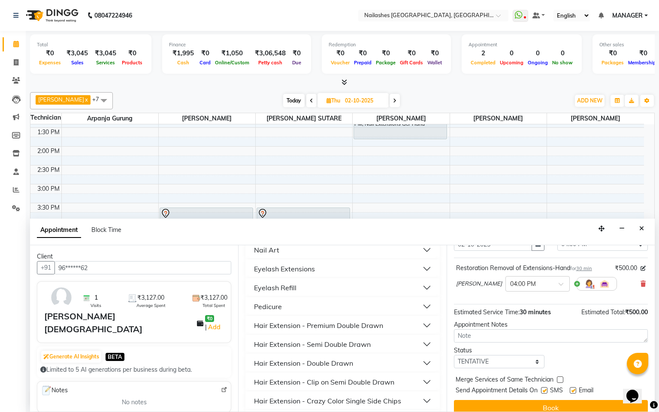
scroll to position [61, 0]
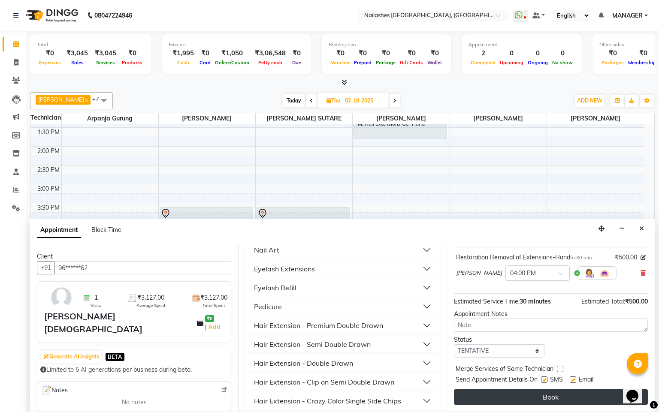
click at [545, 396] on button "Book" at bounding box center [551, 397] width 194 height 15
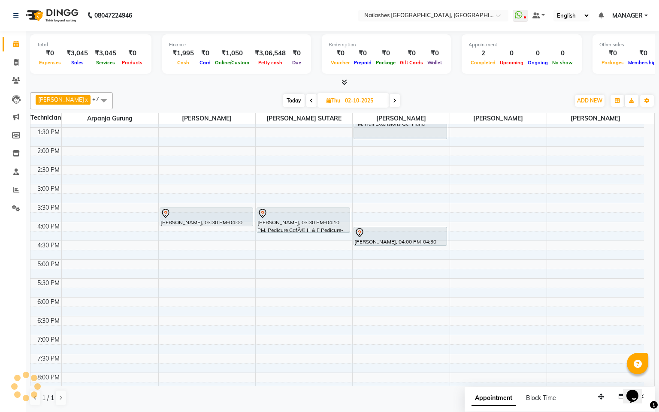
click at [310, 100] on icon at bounding box center [311, 100] width 3 height 5
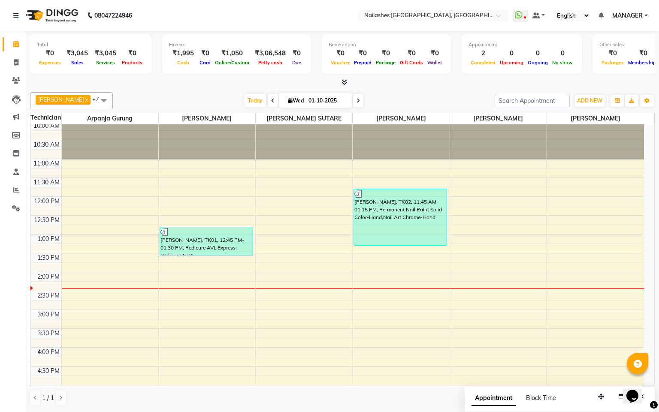
scroll to position [0, 0]
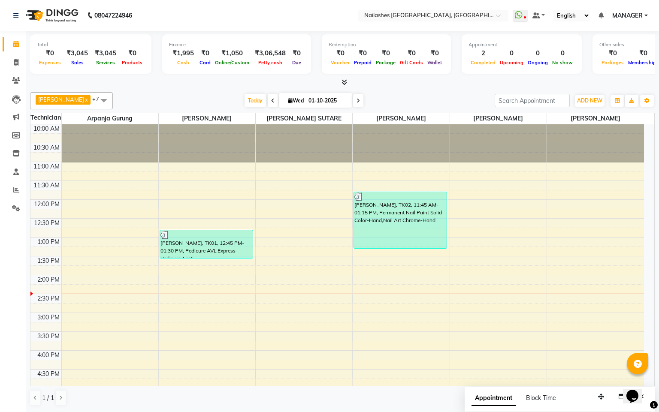
click at [353, 101] on span at bounding box center [358, 100] width 10 height 13
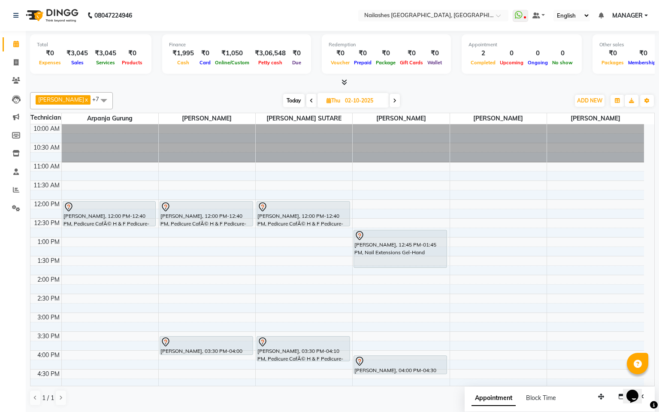
click at [310, 100] on icon at bounding box center [311, 100] width 3 height 5
type input "01-10-2025"
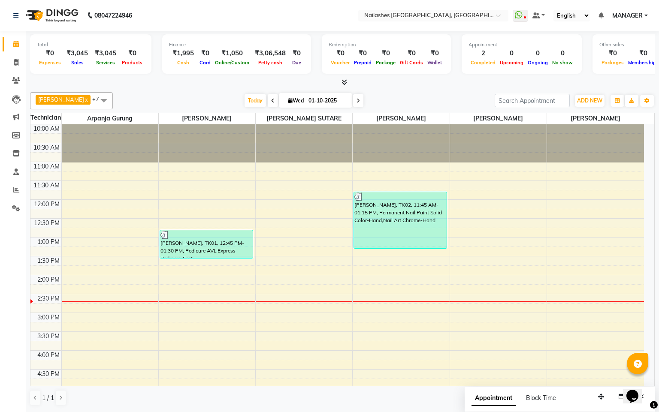
click at [327, 100] on input "01-10-2025" at bounding box center [327, 100] width 43 height 13
select select "10"
select select "2025"
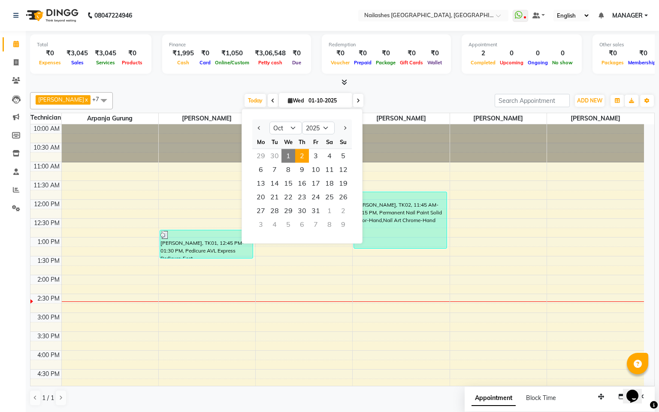
click at [303, 155] on span "2" at bounding box center [302, 156] width 14 height 14
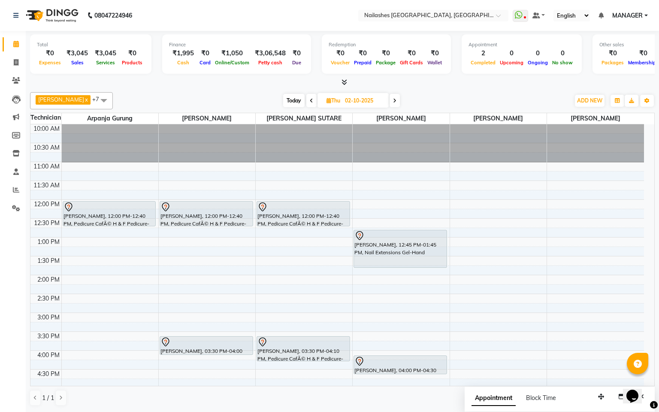
click at [310, 101] on icon at bounding box center [311, 100] width 3 height 5
type input "01-10-2025"
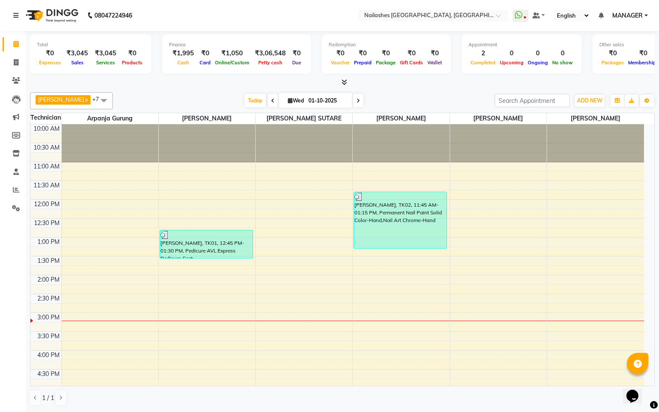
click at [353, 101] on span at bounding box center [358, 100] width 10 height 13
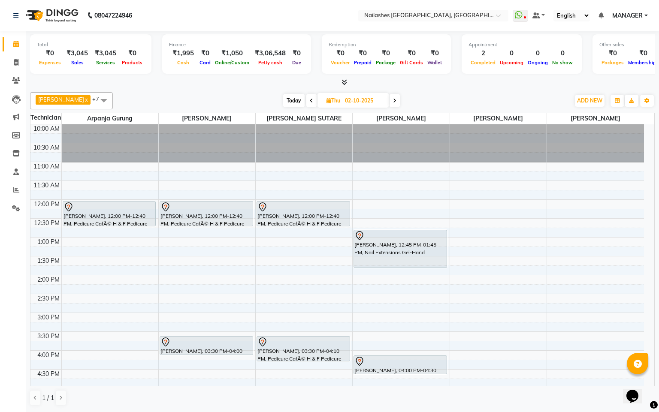
click at [390, 100] on span at bounding box center [395, 100] width 10 height 13
type input "03-10-2025"
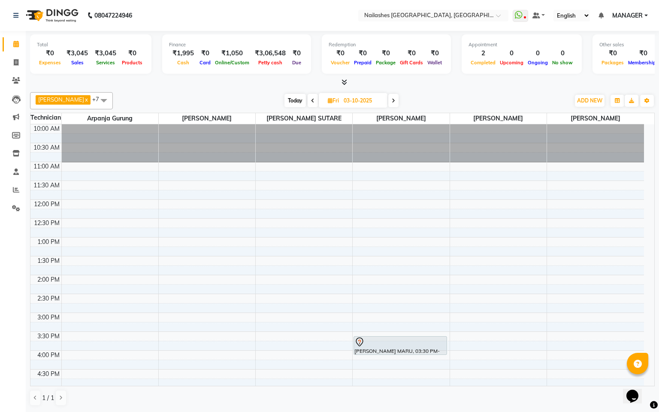
click at [346, 101] on input "03-10-2025" at bounding box center [362, 100] width 43 height 13
select select "10"
select select "2025"
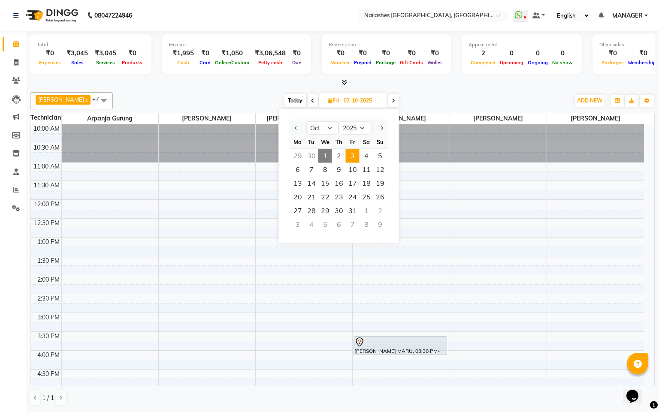
click at [326, 151] on span "1" at bounding box center [325, 156] width 14 height 14
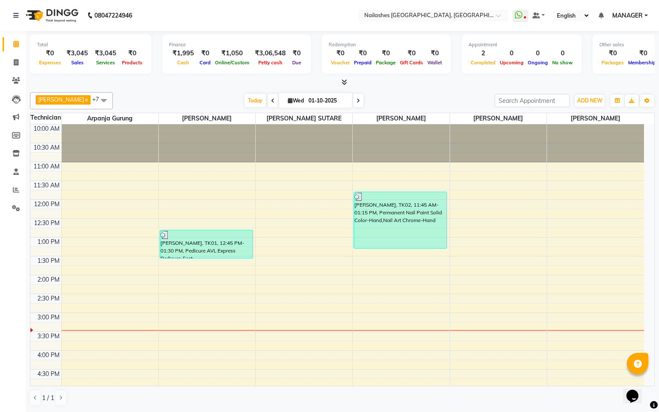
click at [357, 99] on icon at bounding box center [358, 100] width 3 height 5
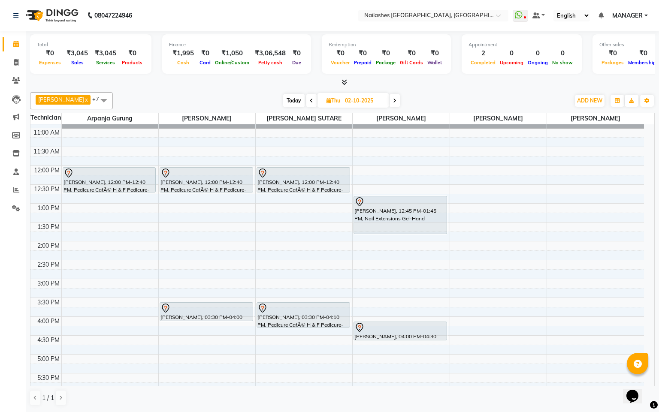
scroll to position [33, 0]
click at [393, 102] on icon at bounding box center [394, 100] width 3 height 5
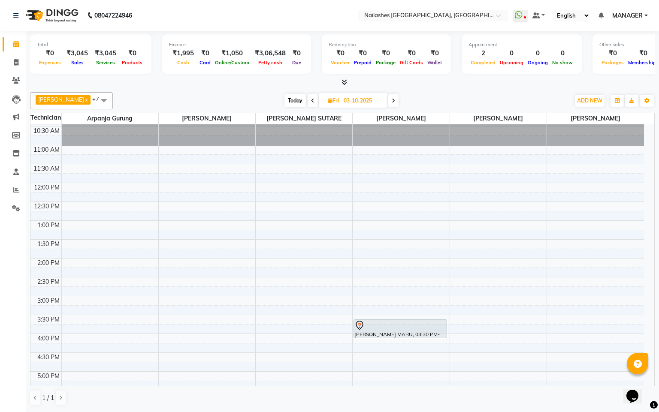
scroll to position [0, 0]
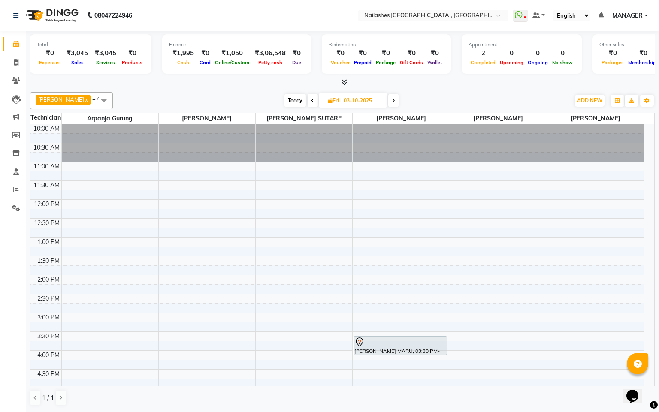
click at [311, 99] on icon at bounding box center [312, 100] width 3 height 5
type input "02-10-2025"
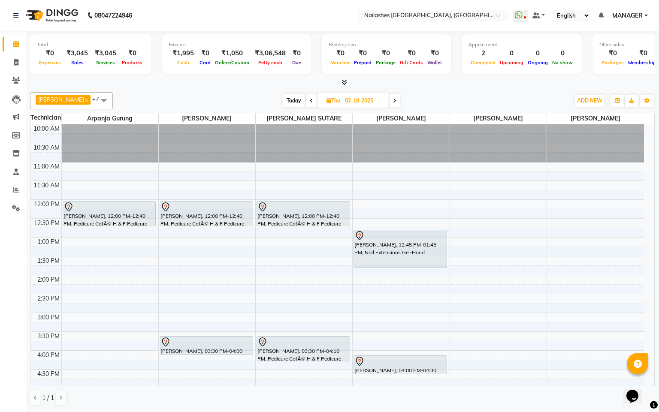
click at [342, 106] on input "02-10-2025" at bounding box center [363, 100] width 43 height 13
select select "10"
select select "2025"
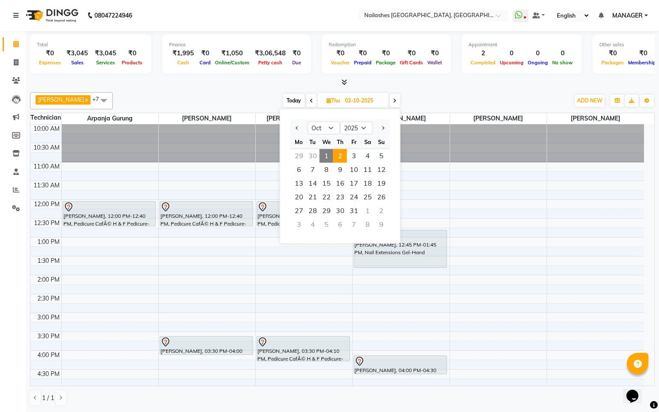
click at [290, 102] on span "Today" at bounding box center [293, 100] width 21 height 13
type input "01-10-2025"
